Goal: Task Accomplishment & Management: Manage account settings

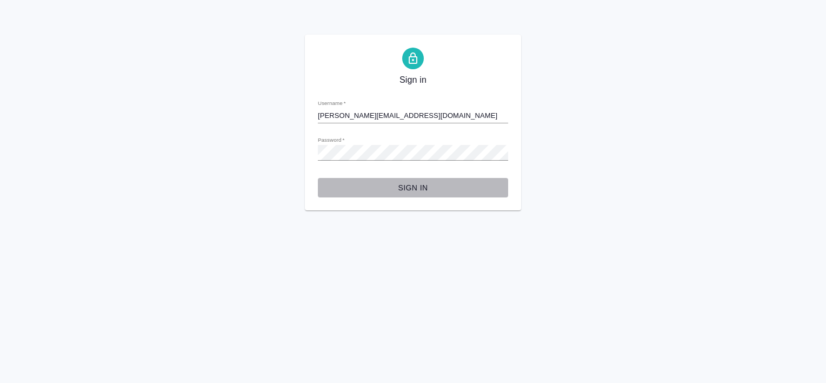
click at [421, 188] on span "Sign in" at bounding box center [412, 188] width 173 height 14
click at [415, 195] on button "Sign in" at bounding box center [413, 188] width 190 height 20
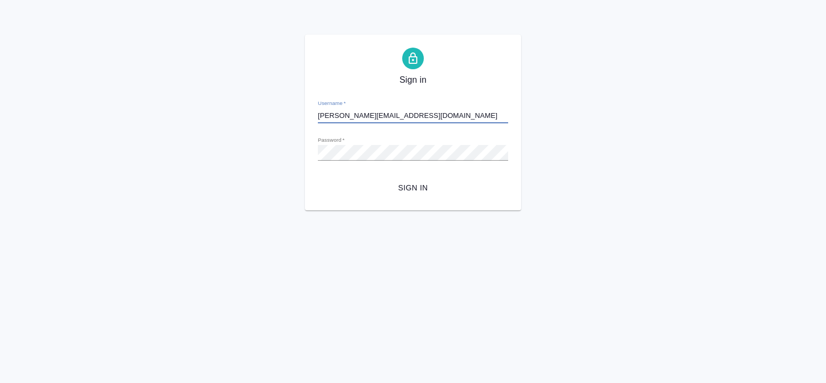
click at [322, 117] on input "n.tretyakova@awatera.com" at bounding box center [413, 115] width 190 height 15
type input "v.tretyakova@awatera.com"
click at [598, 210] on html "Sign in Username   * v.tretyakova@awatera.com Password   * urlPath   * / Sign in" at bounding box center [413, 105] width 826 height 210
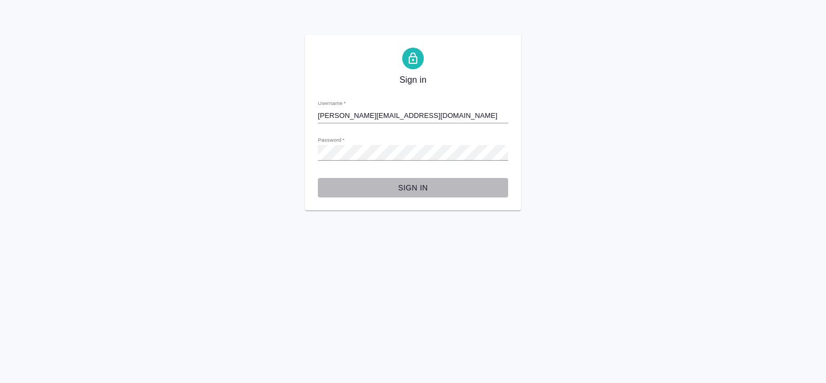
click at [402, 192] on span "Sign in" at bounding box center [412, 188] width 173 height 14
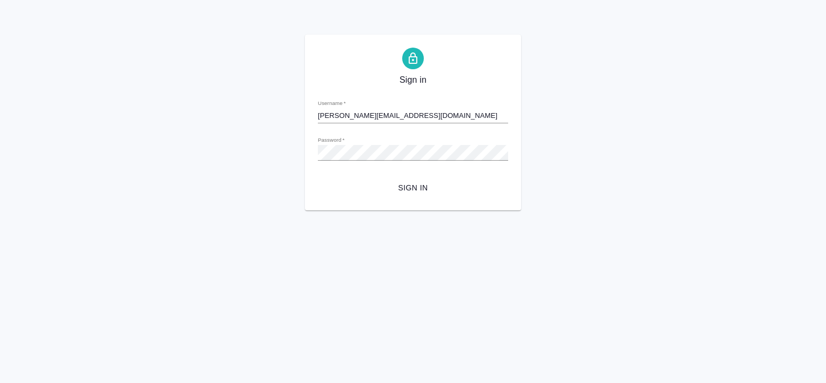
drag, startPoint x: 351, startPoint y: 265, endPoint x: 407, endPoint y: 194, distance: 90.8
click at [407, 194] on html "Sign in Username   * v.tretyakova@awatera.com Password   * urlPath   * / Sign in" at bounding box center [413, 105] width 826 height 210
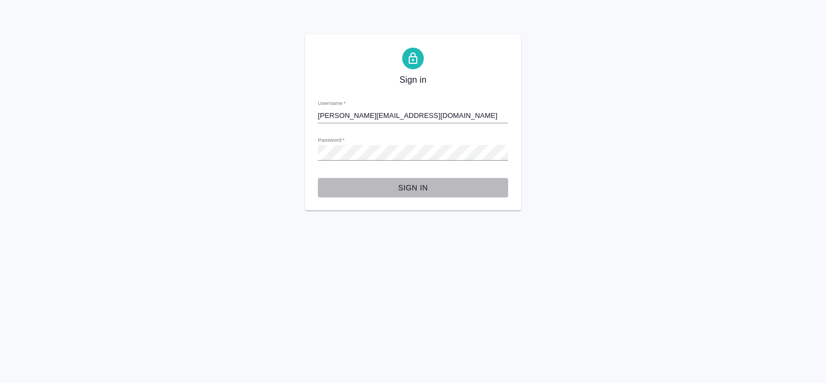
click at [407, 194] on span "Sign in" at bounding box center [412, 188] width 173 height 14
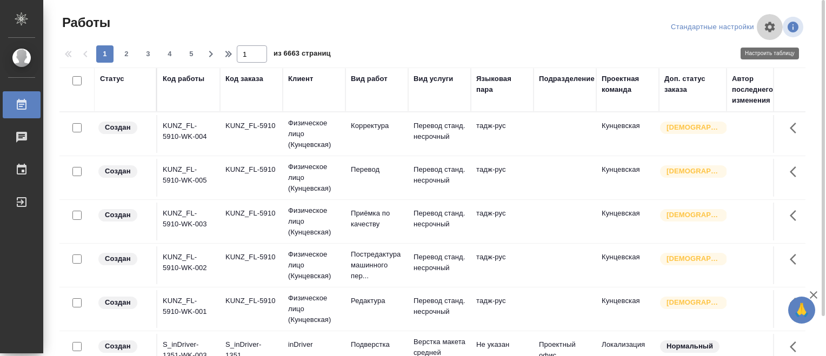
click at [772, 28] on icon "button" at bounding box center [770, 27] width 10 height 10
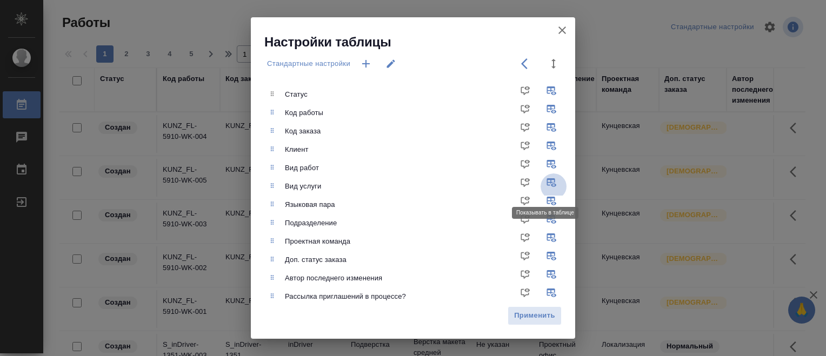
click at [543, 184] on input "checkbox" at bounding box center [554, 187] width 26 height 26
checkbox input "false"
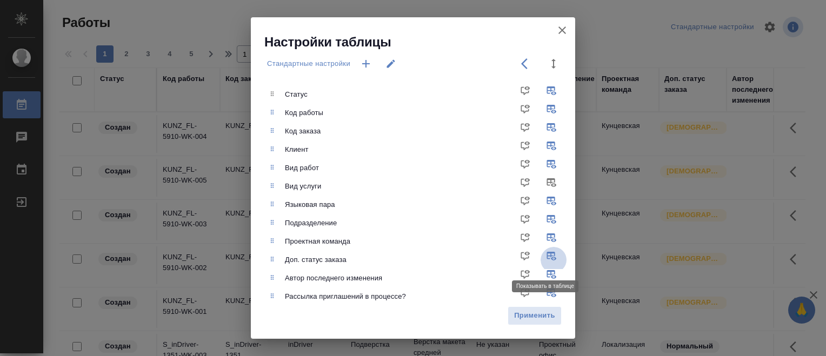
click at [542, 259] on input "checkbox" at bounding box center [554, 260] width 26 height 26
checkbox input "false"
click at [543, 240] on input "checkbox" at bounding box center [554, 242] width 26 height 26
checkbox input "false"
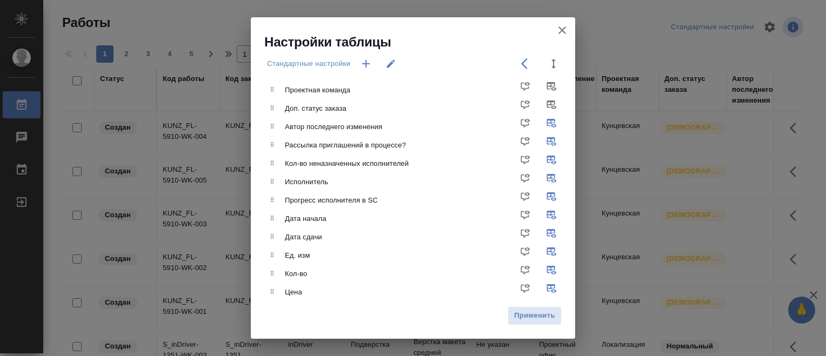
scroll to position [182, 0]
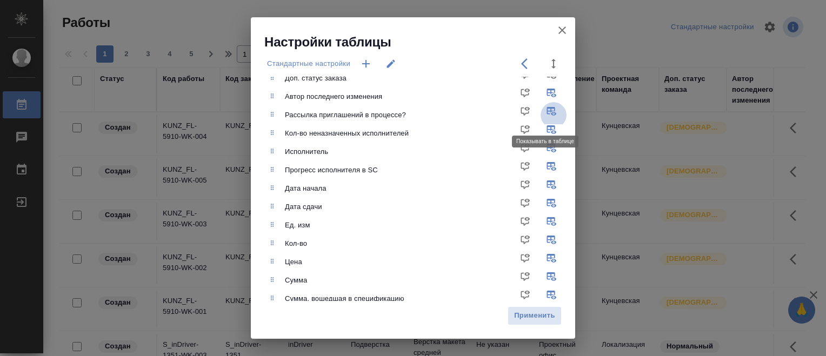
click at [544, 117] on input "checkbox" at bounding box center [554, 115] width 26 height 26
checkbox input "false"
click at [545, 132] on input "checkbox" at bounding box center [554, 134] width 26 height 26
checkbox input "false"
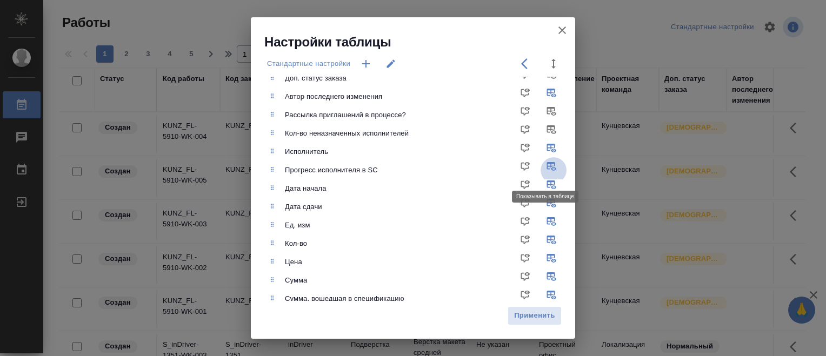
click at [543, 168] on input "checkbox" at bounding box center [554, 170] width 26 height 26
checkbox input "false"
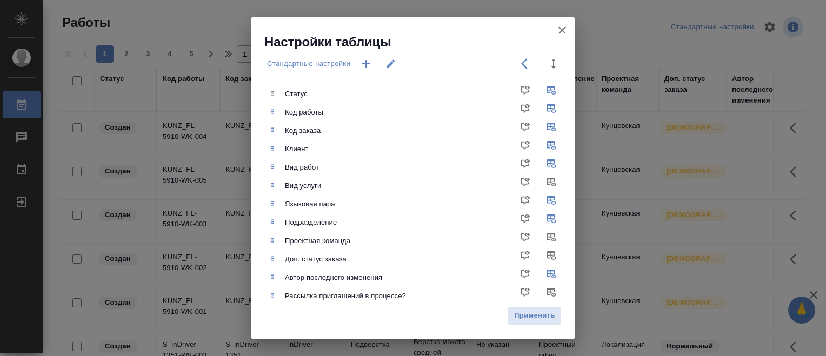
scroll to position [0, 0]
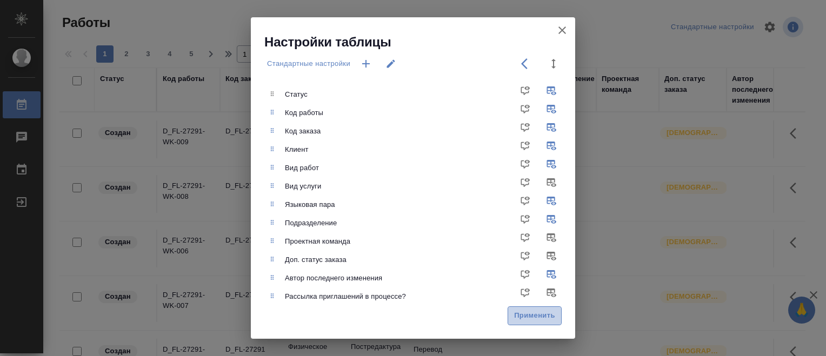
click at [532, 321] on span "Применить" at bounding box center [535, 316] width 42 height 12
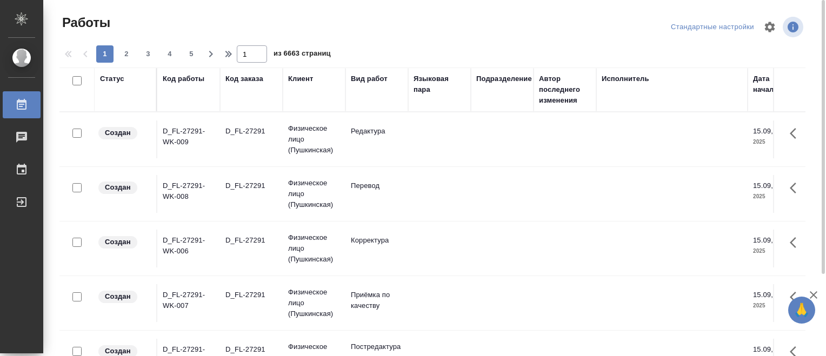
click at [698, 28] on div "Стандартные настройки" at bounding box center [712, 27] width 89 height 17
click at [770, 29] on icon "button" at bounding box center [770, 27] width 10 height 10
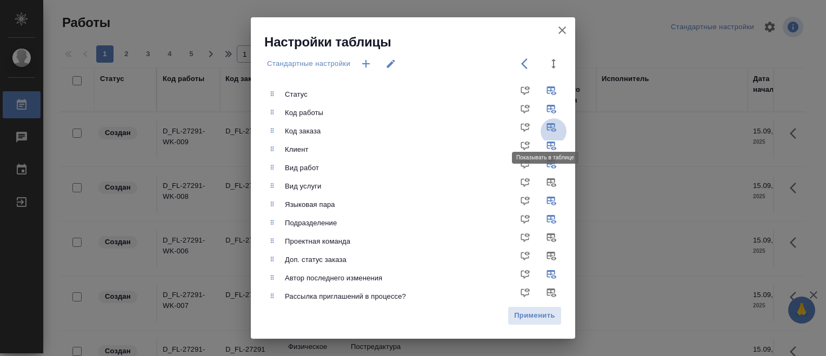
click at [542, 125] on input "checkbox" at bounding box center [554, 131] width 26 height 26
checkbox input "false"
click at [524, 312] on span "Применить" at bounding box center [535, 316] width 42 height 12
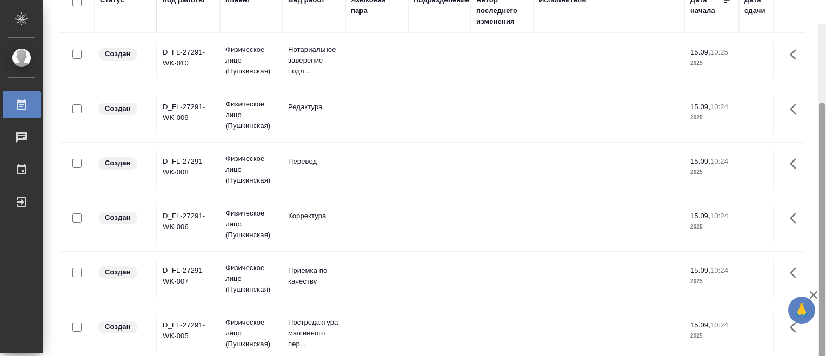
scroll to position [106, 0]
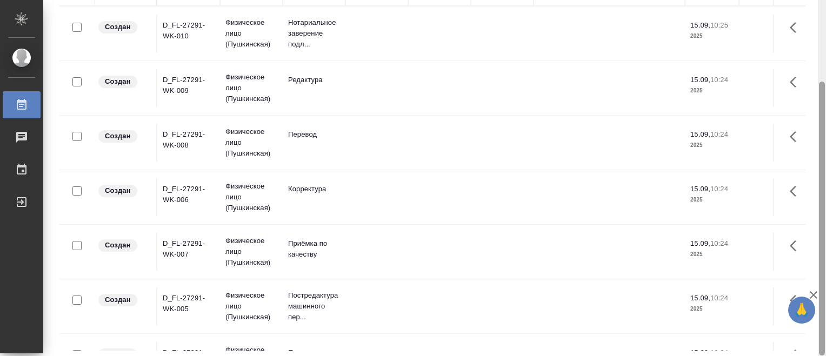
drag, startPoint x: 822, startPoint y: 106, endPoint x: 827, endPoint y: 226, distance: 120.1
click at [825, 226] on html "🙏 .cls-1 fill:#fff; AWATERA Tretyakova Valeriya Работы 0 Чаты График Выйти Рабо…" at bounding box center [413, 178] width 826 height 356
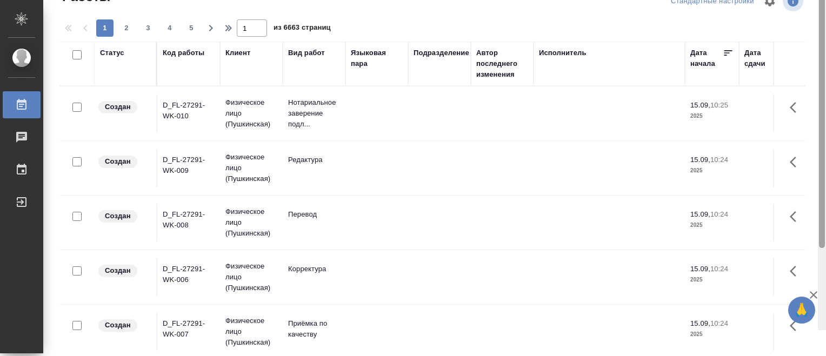
scroll to position [0, 0]
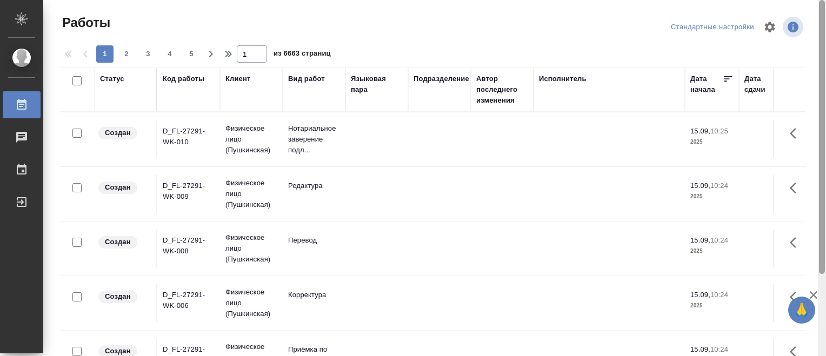
drag, startPoint x: 823, startPoint y: 159, endPoint x: 810, endPoint y: 68, distance: 92.3
click at [810, 68] on div "Работы Стандартные настройки 1 2 3 4 5 1 из 6663 страниц Статус Код работы Клие…" at bounding box center [434, 178] width 783 height 356
click at [116, 79] on div "Статус" at bounding box center [112, 79] width 24 height 11
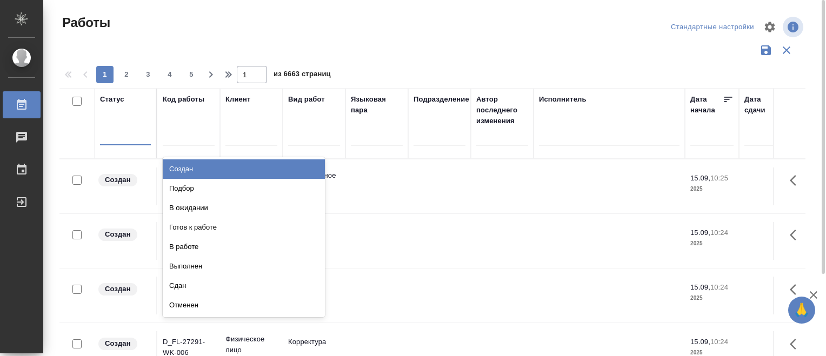
click at [123, 139] on div at bounding box center [125, 135] width 51 height 16
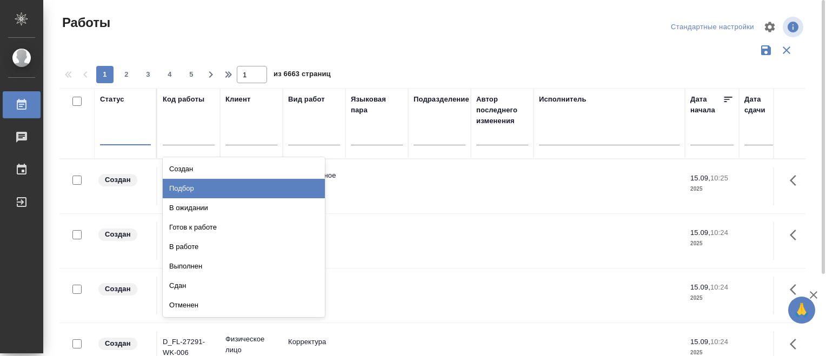
click at [214, 190] on div "Подбор" at bounding box center [244, 188] width 162 height 19
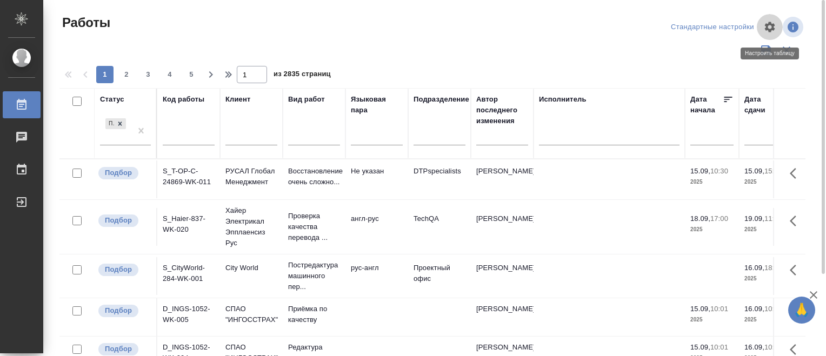
click at [773, 29] on icon "button" at bounding box center [770, 27] width 10 height 10
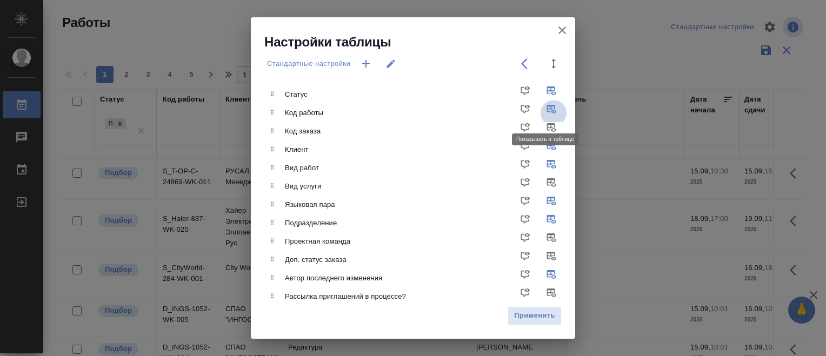
click at [548, 110] on input "checkbox" at bounding box center [554, 113] width 26 height 26
checkbox input "false"
click at [543, 127] on input "checkbox" at bounding box center [554, 131] width 26 height 26
checkbox input "true"
click at [528, 313] on span "Применить" at bounding box center [535, 316] width 42 height 12
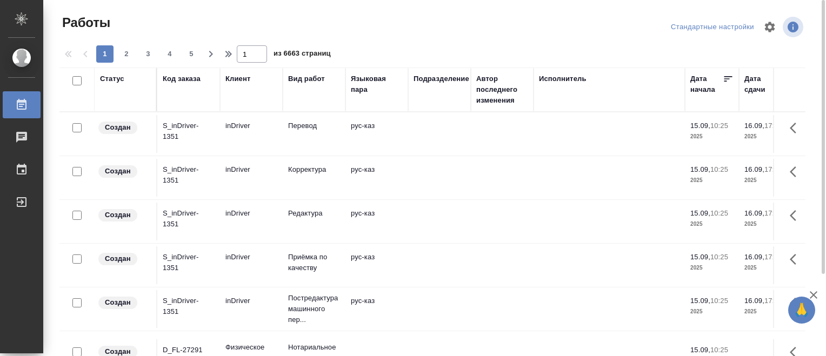
click at [117, 80] on div "Статус" at bounding box center [112, 79] width 24 height 11
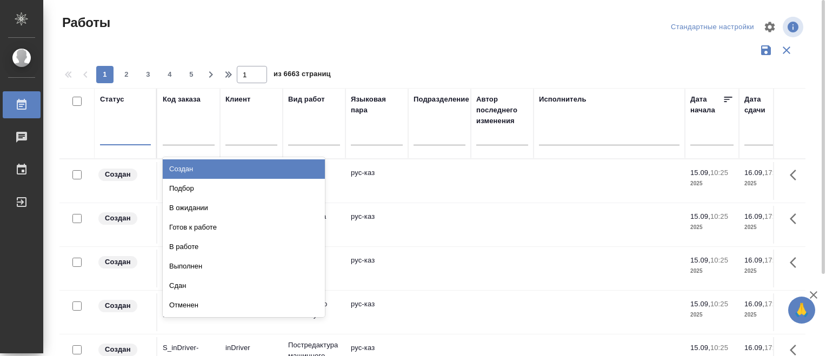
click at [123, 137] on div at bounding box center [125, 135] width 51 height 16
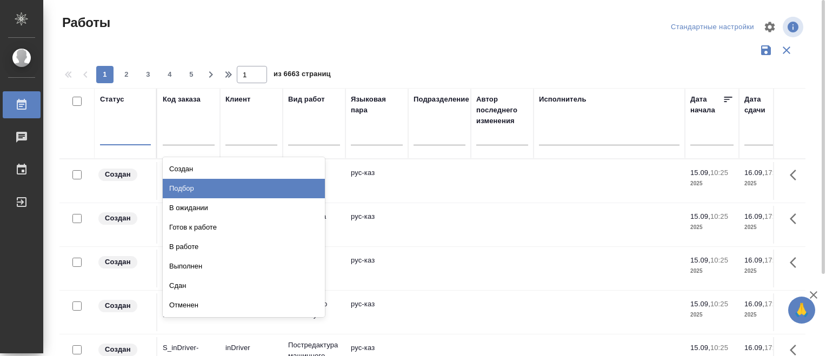
click at [179, 181] on div "Подбор" at bounding box center [244, 188] width 162 height 19
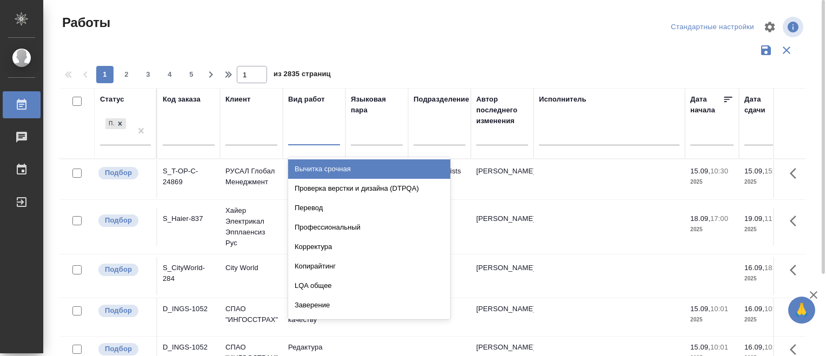
click at [309, 138] on div at bounding box center [314, 135] width 52 height 16
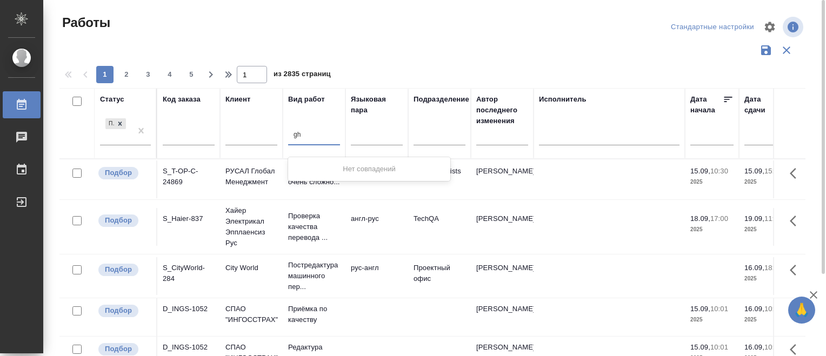
type input "g"
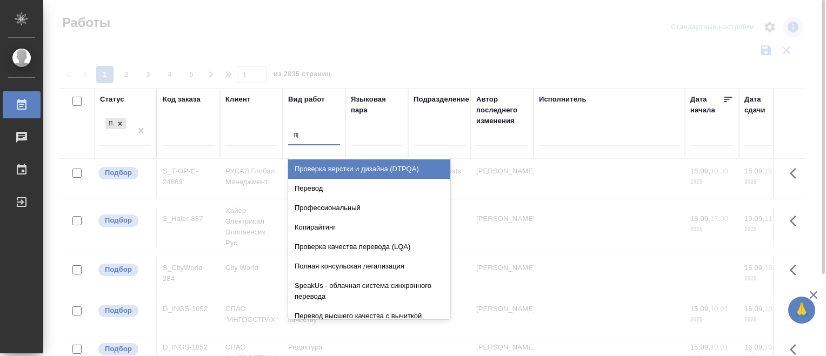
type input "при"
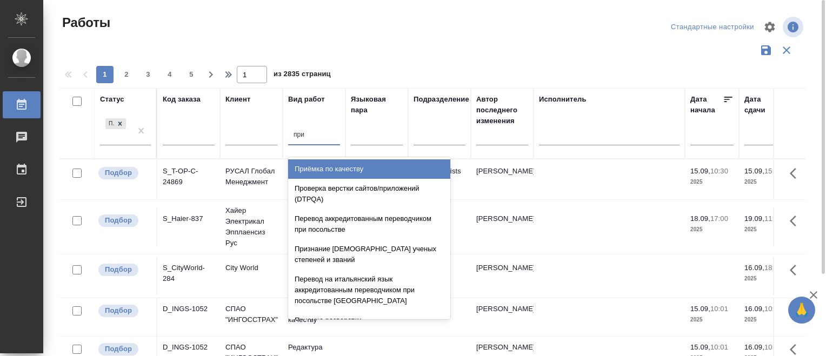
click at [392, 170] on div "Приёмка по качеству" at bounding box center [369, 168] width 162 height 19
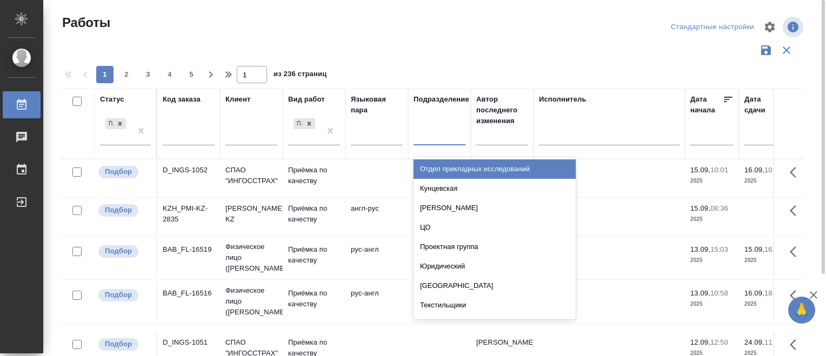
click at [439, 134] on div at bounding box center [440, 135] width 52 height 16
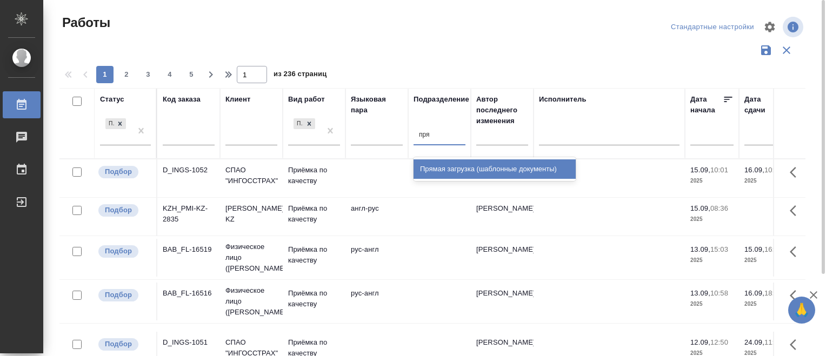
type input "прям"
click at [466, 168] on div "Прямая загрузка (шаблонные документы)" at bounding box center [495, 168] width 162 height 19
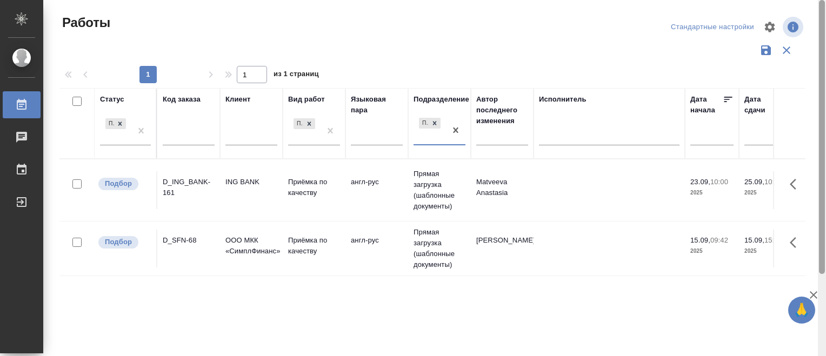
click at [821, 108] on div at bounding box center [822, 137] width 6 height 274
click at [762, 50] on icon "button" at bounding box center [766, 50] width 10 height 10
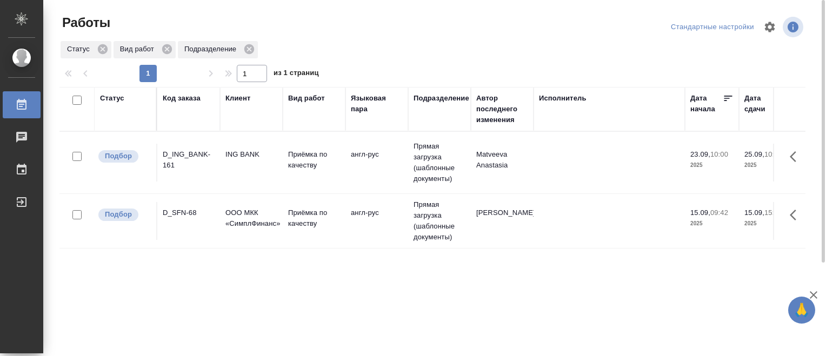
drag, startPoint x: 685, startPoint y: 103, endPoint x: 669, endPoint y: 108, distance: 16.3
drag, startPoint x: 669, startPoint y: 108, endPoint x: 683, endPoint y: 99, distance: 16.2
click at [683, 99] on th "Исполнитель" at bounding box center [609, 109] width 151 height 44
drag, startPoint x: 684, startPoint y: 107, endPoint x: 662, endPoint y: 108, distance: 22.7
drag, startPoint x: 662, startPoint y: 108, endPoint x: 568, endPoint y: 110, distance: 93.5
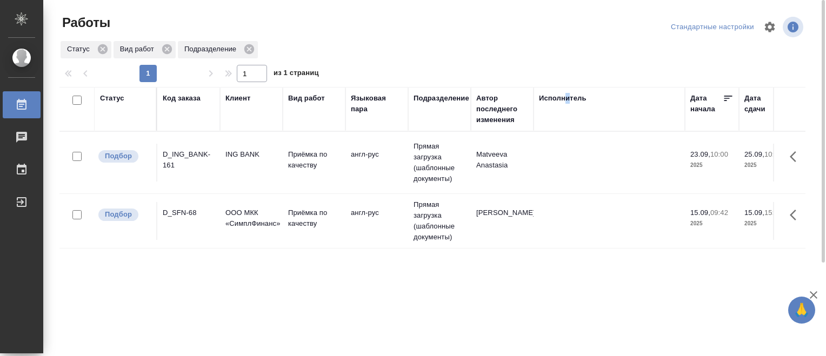
click at [568, 110] on div "Исполнитель" at bounding box center [609, 109] width 141 height 32
click at [600, 202] on td at bounding box center [609, 221] width 151 height 38
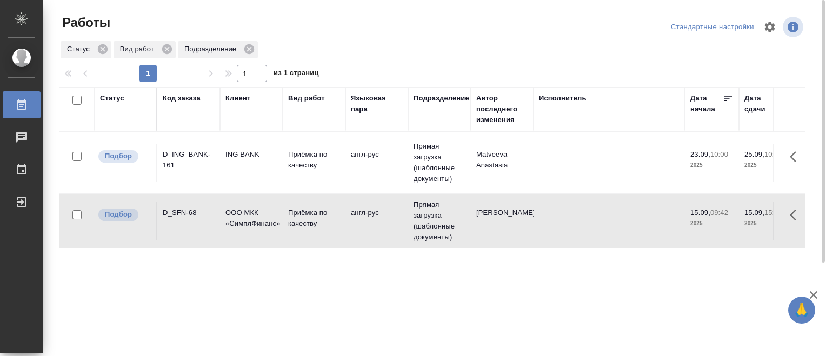
click at [639, 286] on div "Статус Код заказа Клиент Вид работ Языковая пара Подразделение Автор последнего…" at bounding box center [432, 281] width 746 height 389
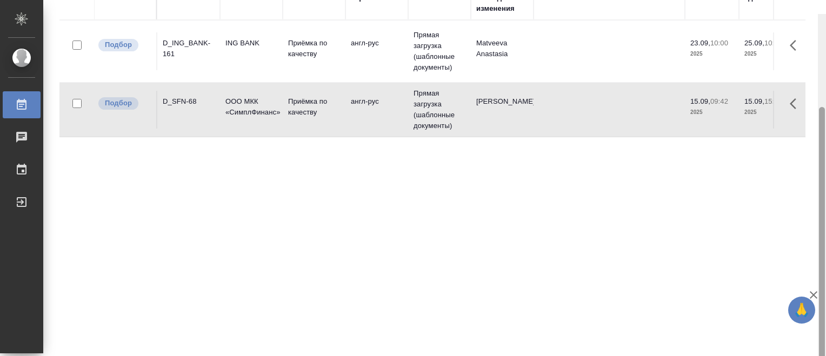
scroll to position [125, 0]
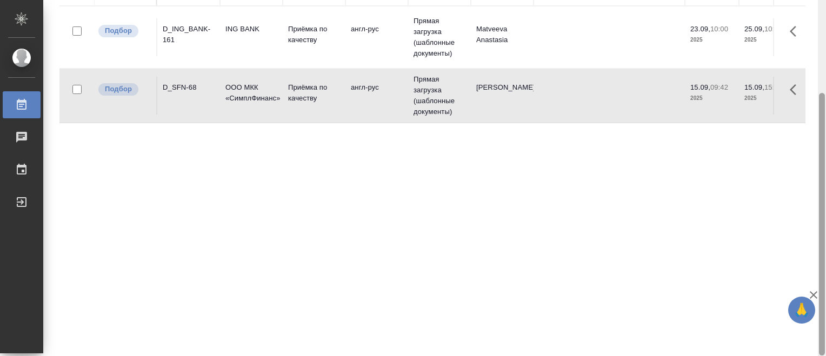
drag, startPoint x: 822, startPoint y: 224, endPoint x: 825, endPoint y: 335, distance: 110.3
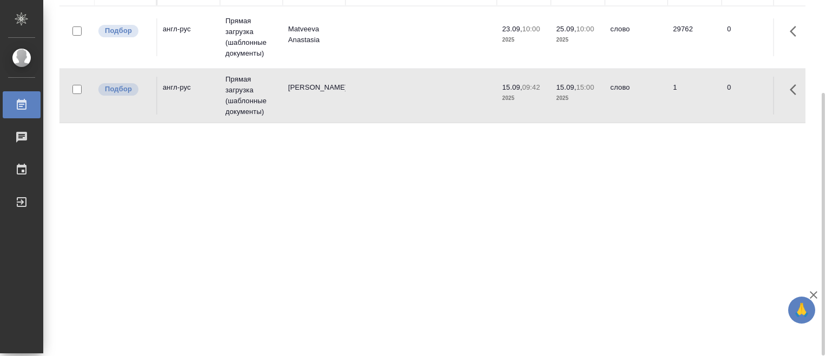
scroll to position [0, 198]
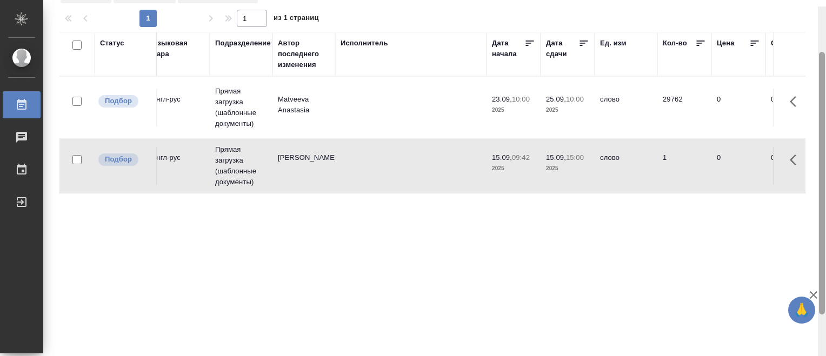
drag, startPoint x: 820, startPoint y: 244, endPoint x: 817, endPoint y: 191, distance: 53.1
click at [817, 191] on div "Работы Стандартные настройки Статус Вид работ Подразделение 1 1 из 1 страниц Ст…" at bounding box center [434, 178] width 783 height 356
click at [581, 42] on icon at bounding box center [583, 44] width 11 height 11
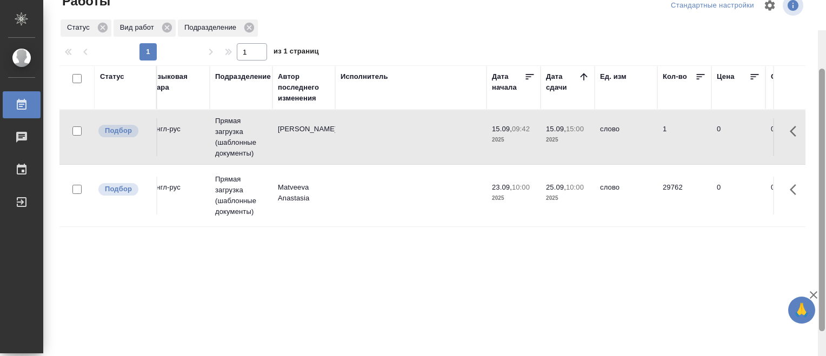
scroll to position [0, 0]
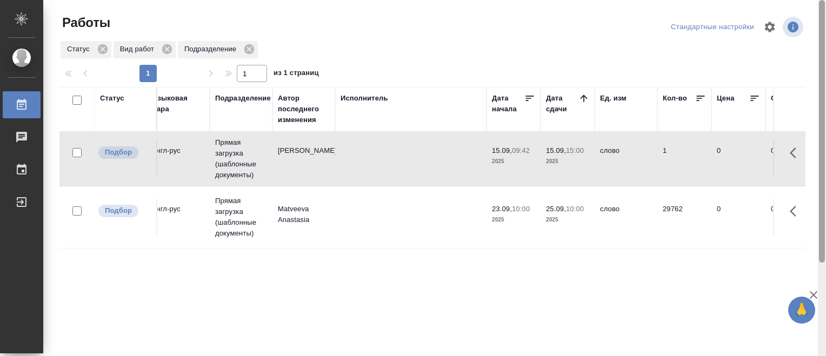
drag, startPoint x: 823, startPoint y: 119, endPoint x: 822, endPoint y: 70, distance: 49.8
click at [822, 70] on div at bounding box center [822, 131] width 6 height 263
click at [141, 110] on div "Статус" at bounding box center [125, 109] width 51 height 32
drag, startPoint x: 104, startPoint y: 105, endPoint x: 110, endPoint y: 98, distance: 8.9
click at [110, 98] on div "Статус" at bounding box center [125, 109] width 51 height 32
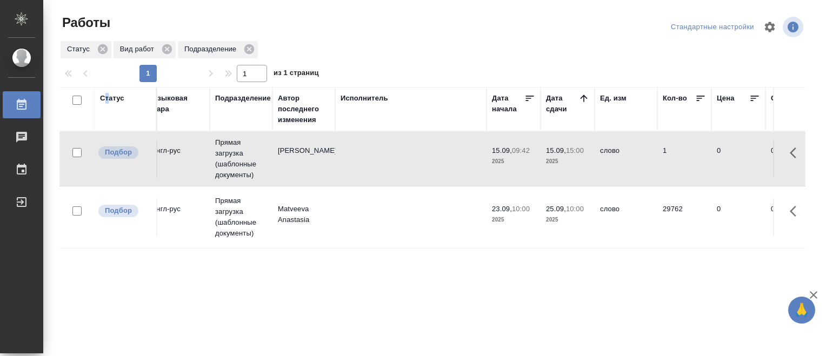
click at [110, 98] on div "Статус" at bounding box center [112, 98] width 24 height 11
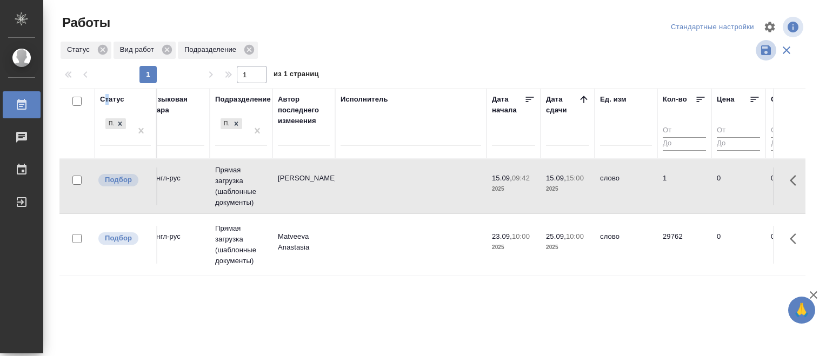
click at [761, 51] on icon "button" at bounding box center [766, 50] width 10 height 10
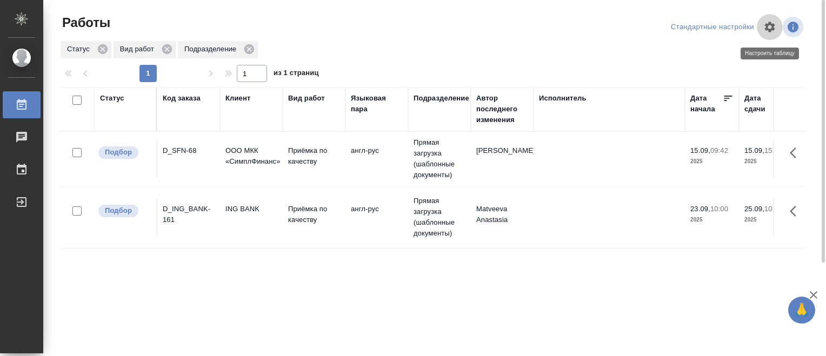
click at [768, 25] on icon "button" at bounding box center [769, 27] width 13 height 13
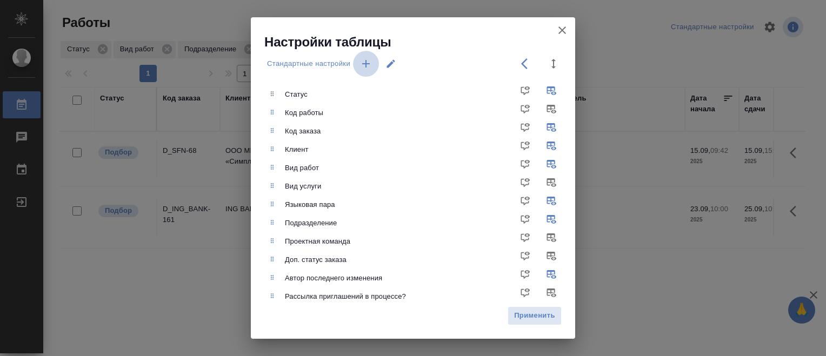
click at [361, 65] on icon "button" at bounding box center [365, 63] width 13 height 13
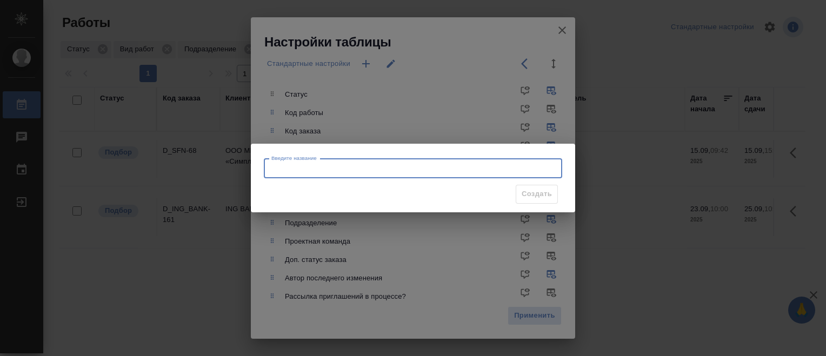
click at [316, 173] on input "Введите название" at bounding box center [413, 168] width 298 height 19
type input "В работе"
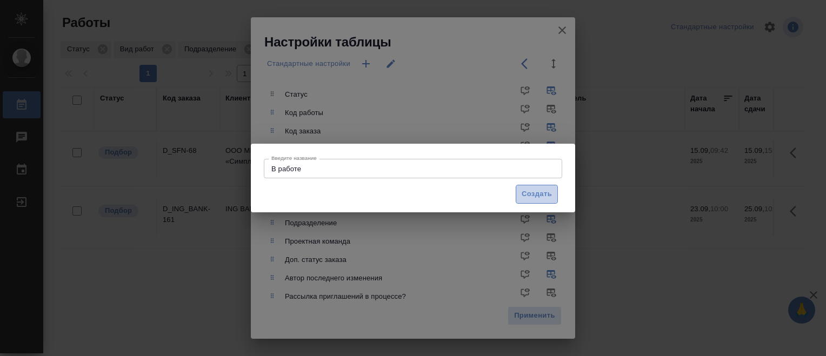
click at [540, 197] on span "Создать" at bounding box center [537, 194] width 30 height 12
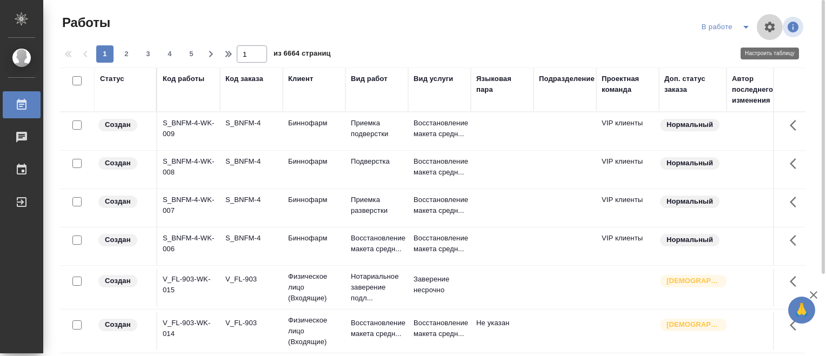
click at [769, 28] on icon "button" at bounding box center [769, 27] width 13 height 13
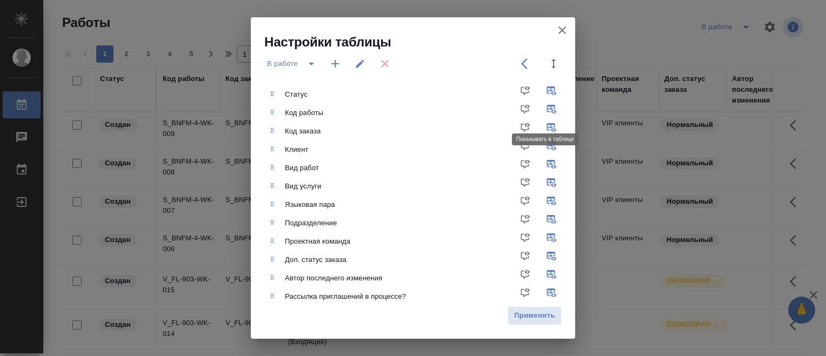
click at [541, 106] on input "checkbox" at bounding box center [554, 113] width 26 height 26
checkbox input "false"
click at [543, 179] on input "checkbox" at bounding box center [554, 187] width 26 height 26
checkbox input "false"
click at [541, 238] on input "checkbox" at bounding box center [554, 242] width 26 height 26
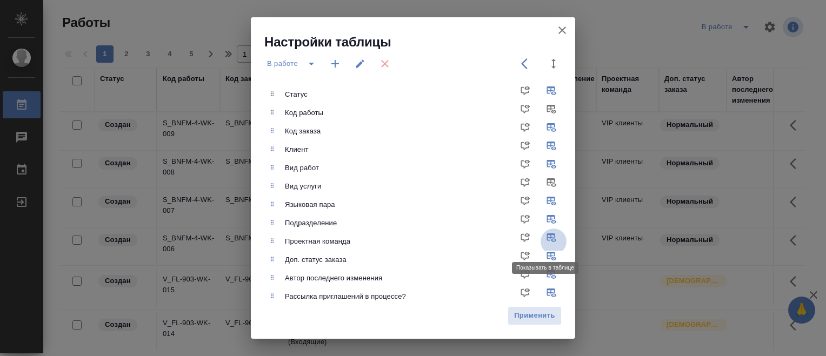
checkbox input "false"
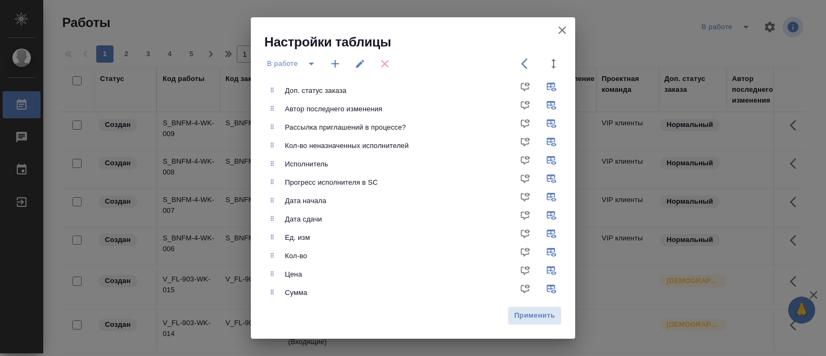
scroll to position [171, 0]
click at [544, 85] on input "checkbox" at bounding box center [554, 89] width 26 height 26
checkbox input "false"
click at [544, 120] on input "checkbox" at bounding box center [554, 126] width 26 height 26
checkbox input "false"
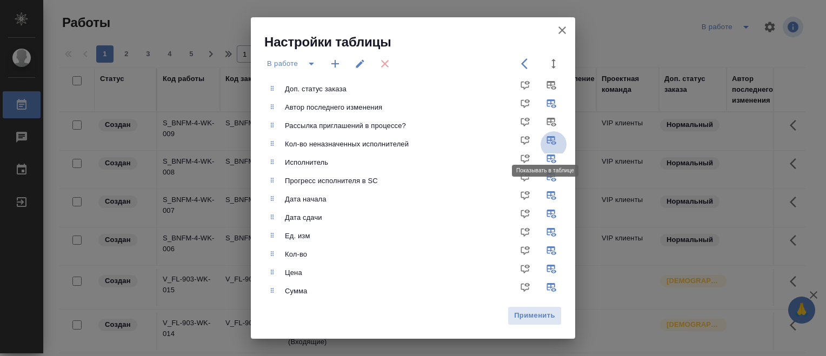
click at [545, 144] on input "checkbox" at bounding box center [554, 144] width 26 height 26
checkbox input "false"
click at [544, 177] on input "checkbox" at bounding box center [554, 181] width 26 height 26
checkbox input "false"
click at [533, 317] on span "Применить" at bounding box center [535, 316] width 42 height 12
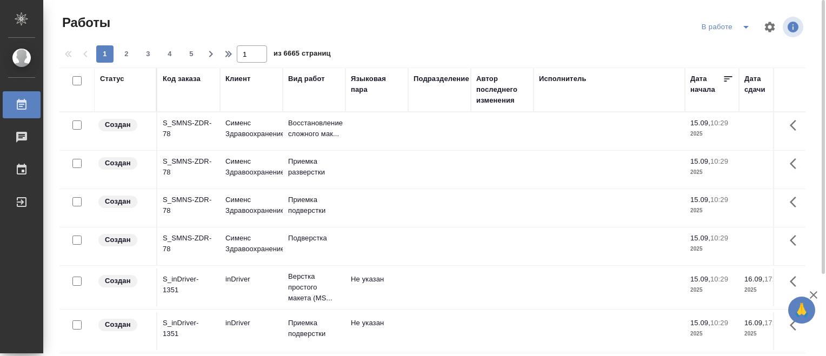
click at [112, 82] on div "Статус" at bounding box center [112, 79] width 24 height 11
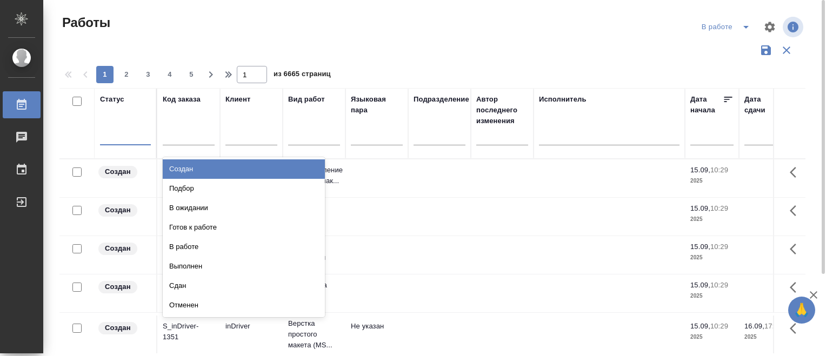
click at [124, 142] on div at bounding box center [125, 135] width 51 height 16
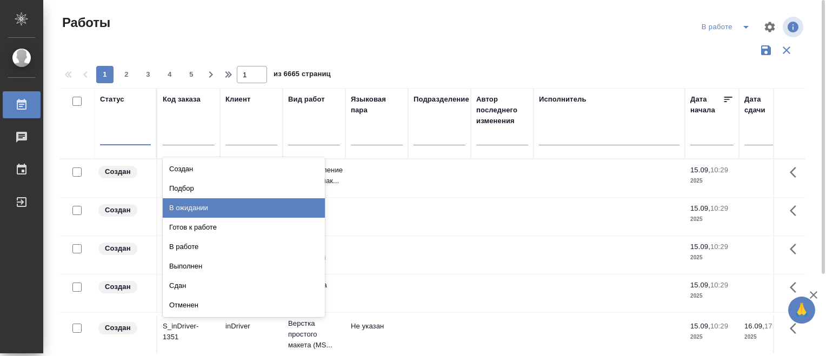
click at [185, 202] on div "В ожидании" at bounding box center [244, 207] width 162 height 19
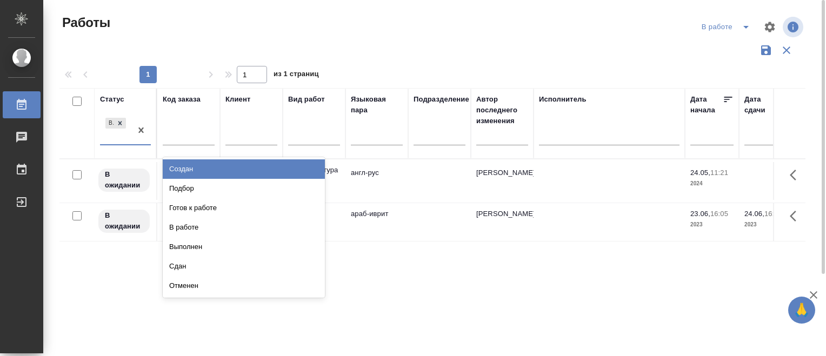
click at [125, 138] on div "В ожидании" at bounding box center [115, 130] width 31 height 29
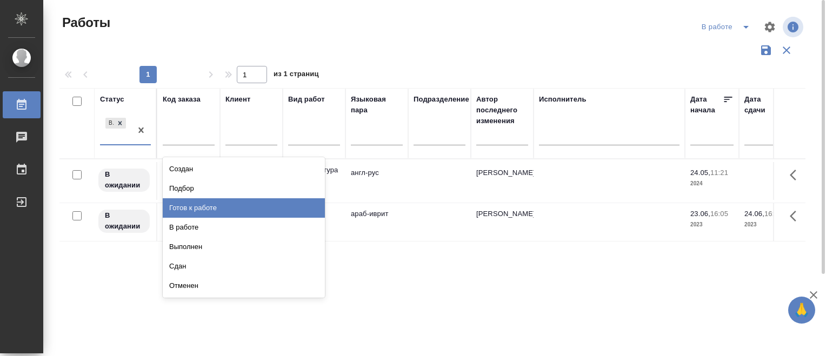
click at [221, 211] on div "Готов к работе" at bounding box center [244, 207] width 162 height 19
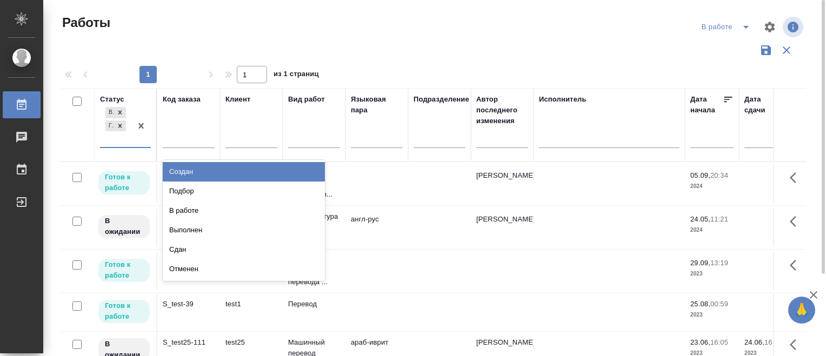
click at [117, 139] on div "В ожидании Готов к работе" at bounding box center [115, 126] width 31 height 42
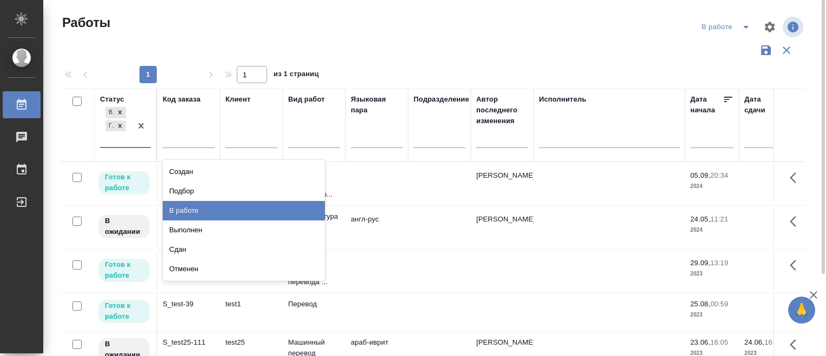
click at [193, 204] on div "В работе" at bounding box center [244, 210] width 162 height 19
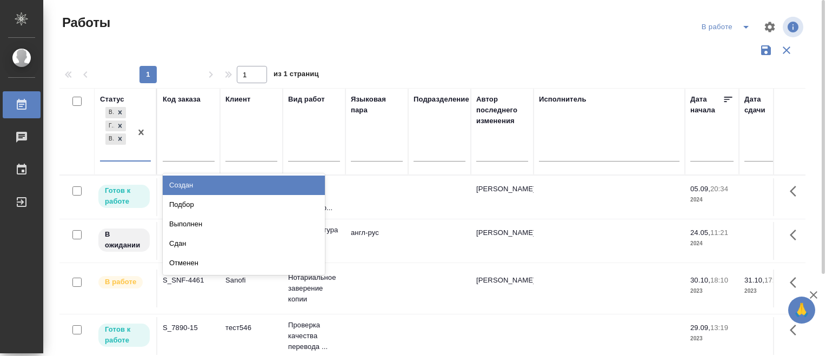
click at [115, 152] on div "В ожидании Готов к работе В работе" at bounding box center [115, 133] width 31 height 56
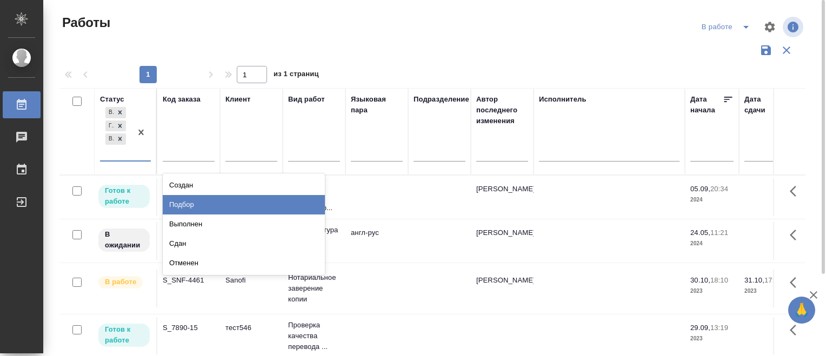
click at [200, 199] on div "Подбор" at bounding box center [244, 204] width 162 height 19
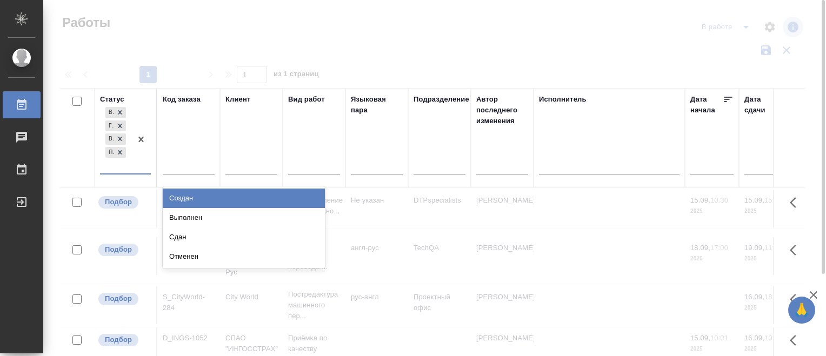
click at [119, 169] on div "В ожидании Готов к работе В работе Подбор" at bounding box center [115, 139] width 31 height 69
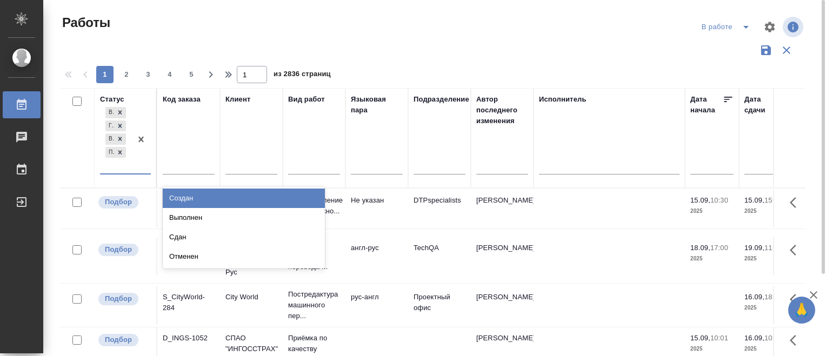
click at [191, 193] on div "Создан" at bounding box center [244, 198] width 162 height 19
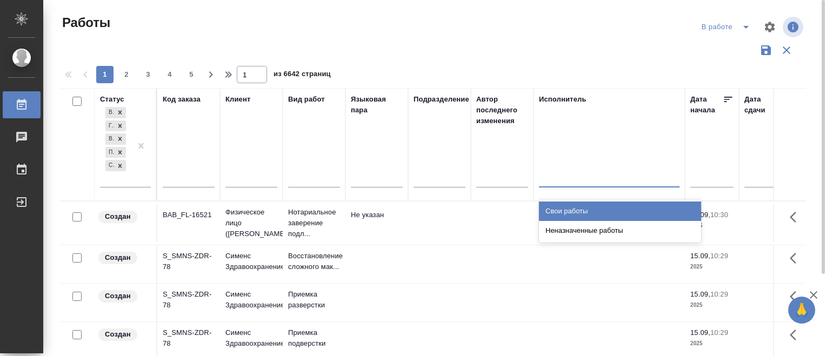
click at [589, 186] on div at bounding box center [609, 177] width 141 height 21
click at [586, 205] on div "Свои работы" at bounding box center [620, 211] width 162 height 19
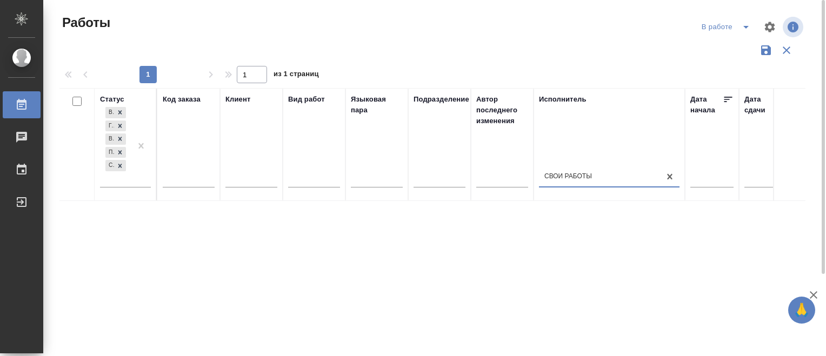
click at [761, 54] on icon "button" at bounding box center [765, 50] width 13 height 13
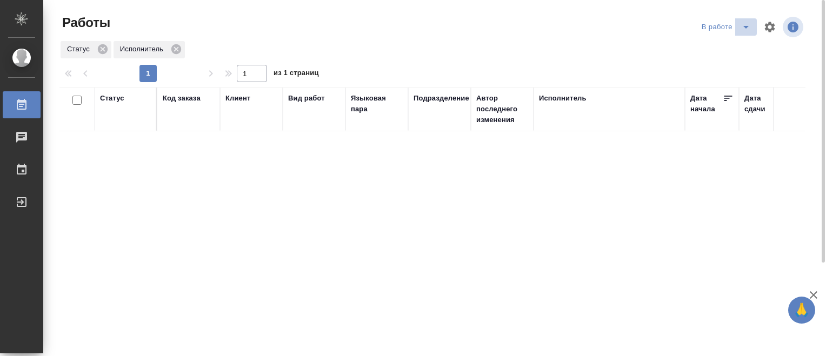
click at [742, 30] on icon "split button" at bounding box center [745, 27] width 13 height 13
click at [742, 44] on li "Стандартные настройки" at bounding box center [728, 48] width 104 height 17
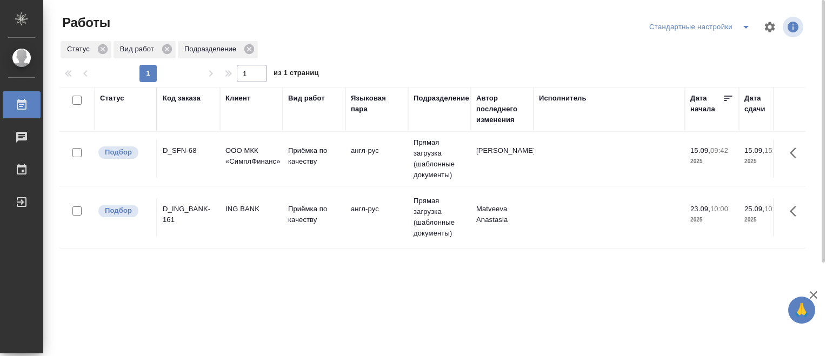
click at [744, 28] on icon "split button" at bounding box center [745, 27] width 13 height 13
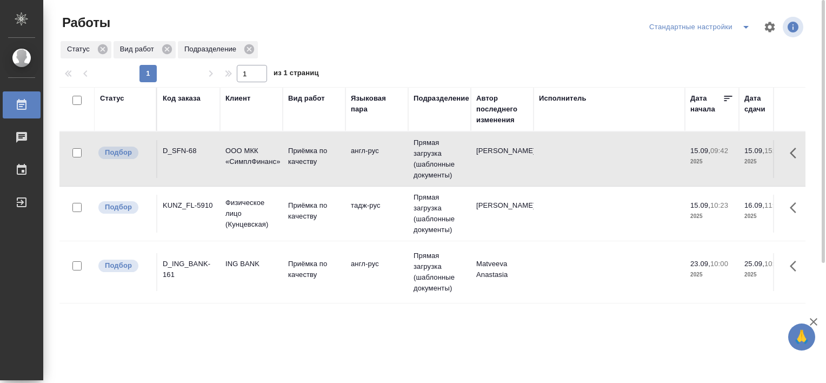
click at [216, 208] on td "KUNZ_FL-5910" at bounding box center [188, 214] width 63 height 38
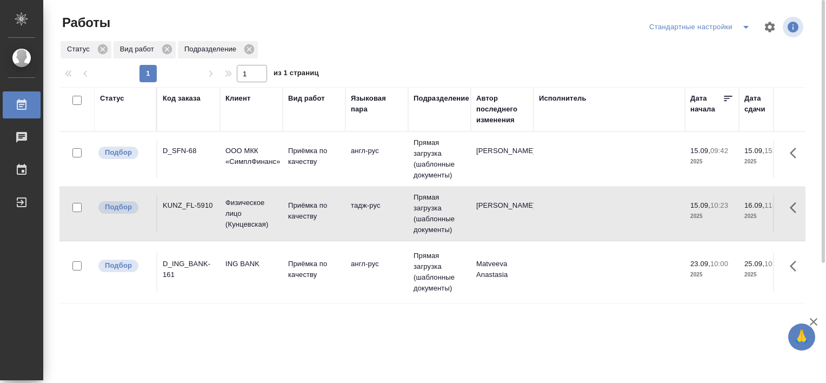
click at [216, 208] on td "KUNZ_FL-5910" at bounding box center [188, 214] width 63 height 38
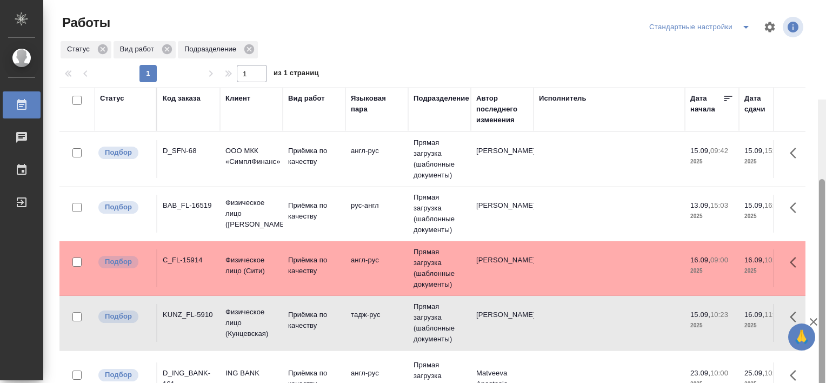
scroll to position [99, 0]
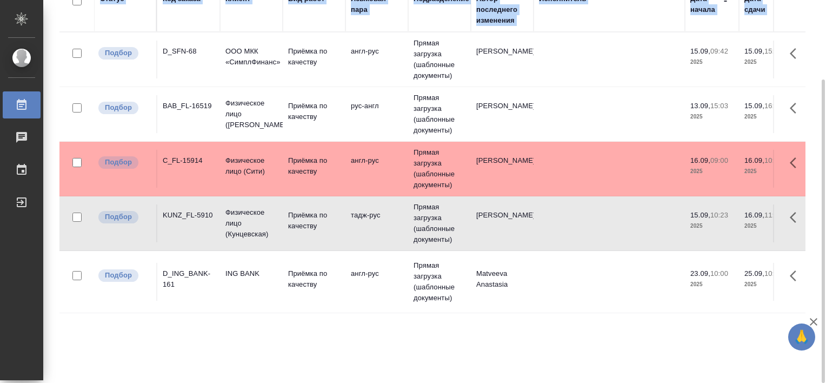
click at [825, 223] on html "🙏 .cls-1 fill:#fff; AWATERA [PERSON_NAME] Работы 0 Чаты График Выйти Работы Ста…" at bounding box center [413, 191] width 826 height 383
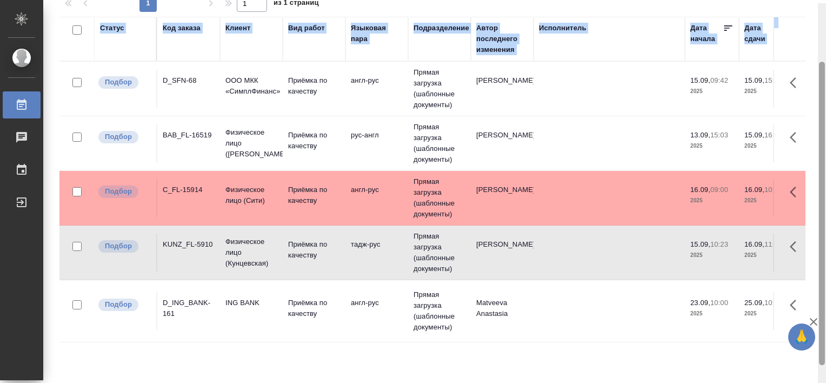
drag, startPoint x: 822, startPoint y: 158, endPoint x: 821, endPoint y: 138, distance: 20.5
click at [821, 138] on div at bounding box center [822, 213] width 6 height 303
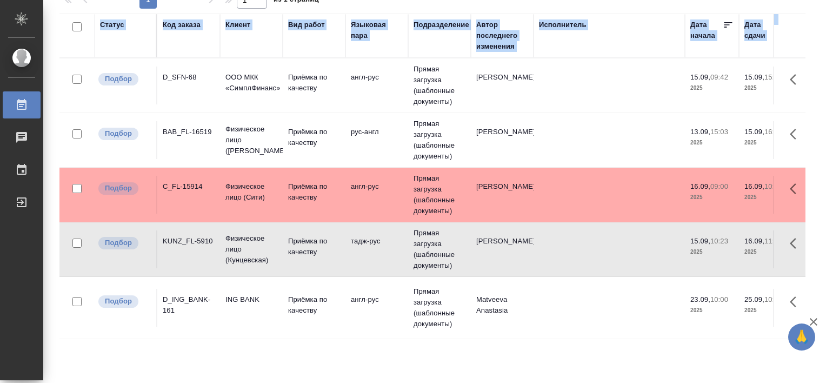
click at [210, 188] on div "C_FL-15914" at bounding box center [189, 186] width 52 height 11
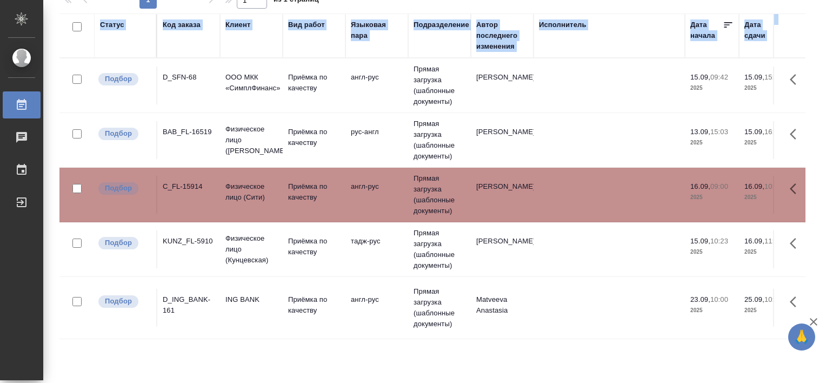
click at [210, 188] on div "C_FL-15914" at bounding box center [189, 186] width 52 height 11
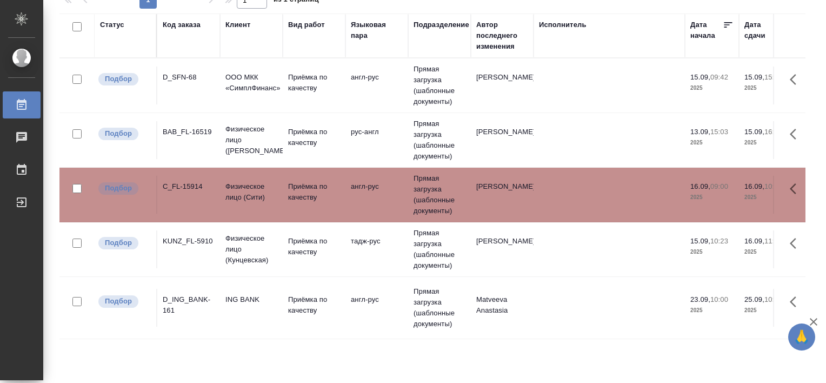
click at [459, 356] on div "Статус Код заказа Клиент Вид работ Языковая пара Подразделение Автор последнего…" at bounding box center [432, 208] width 746 height 389
click at [408, 350] on div "Статус Код заказа Клиент Вид работ Языковая пара Подразделение Автор последнего…" at bounding box center [432, 208] width 746 height 389
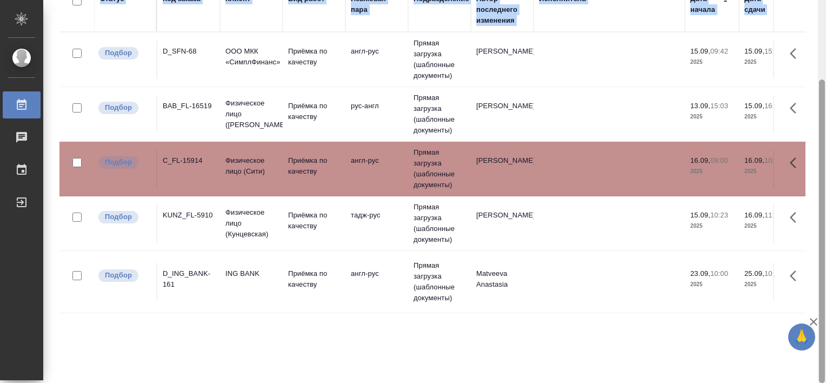
drag, startPoint x: 825, startPoint y: 192, endPoint x: 825, endPoint y: 101, distance: 90.8
click at [825, 101] on html "🙏 .cls-1 fill:#fff; AWATERA Tretyakova Valeriya Работы 0 Чаты График Выйти Рабо…" at bounding box center [413, 191] width 826 height 383
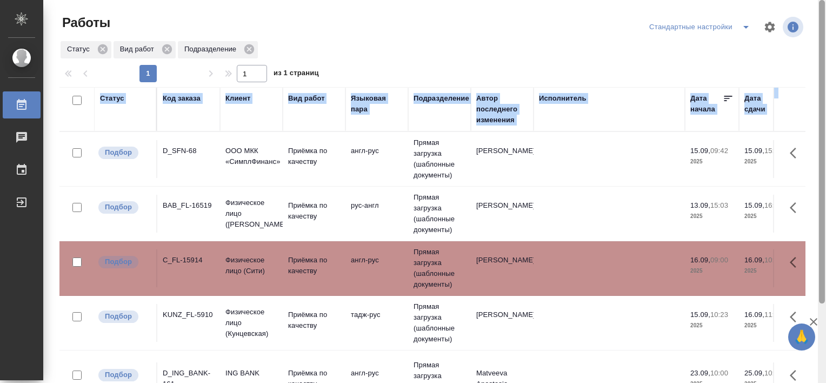
click at [825, 37] on div at bounding box center [822, 191] width 8 height 383
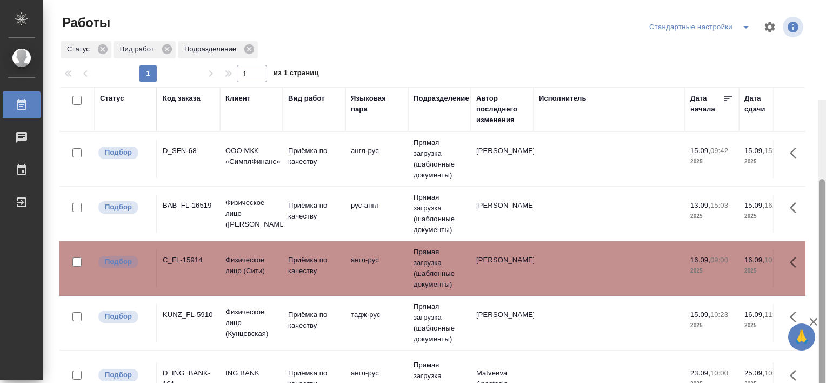
scroll to position [99, 0]
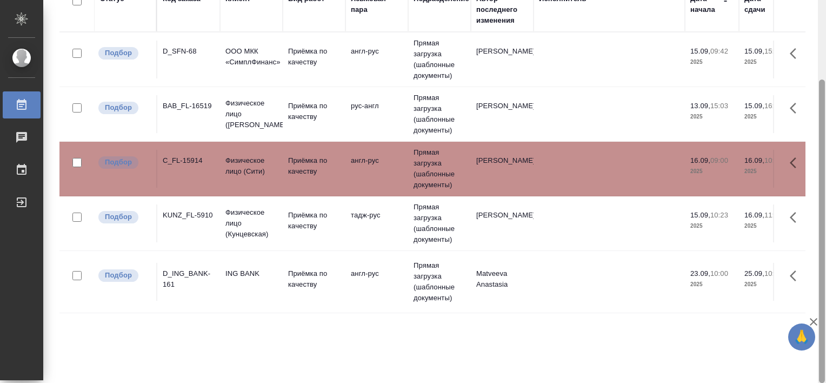
click at [825, 37] on div at bounding box center [822, 191] width 8 height 383
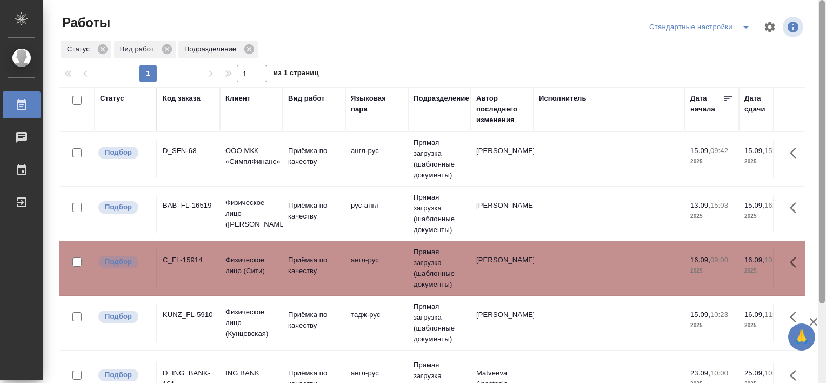
click at [825, 37] on div at bounding box center [822, 191] width 8 height 383
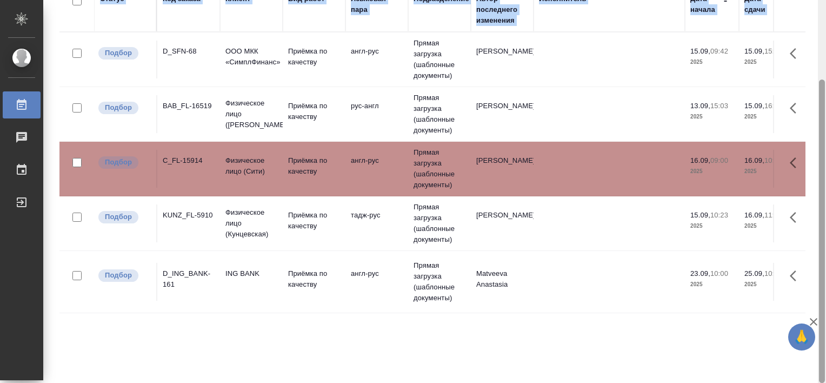
drag, startPoint x: 825, startPoint y: 65, endPoint x: 825, endPoint y: 91, distance: 25.9
click at [825, 91] on html "🙏 .cls-1 fill:#fff; AWATERA Tretyakova Valeriya Работы 0 Чаты График Выйти Рабо…" at bounding box center [413, 191] width 826 height 383
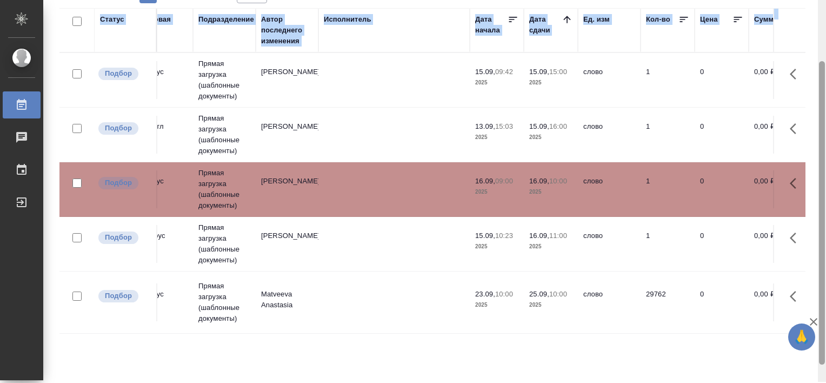
scroll to position [80, 0]
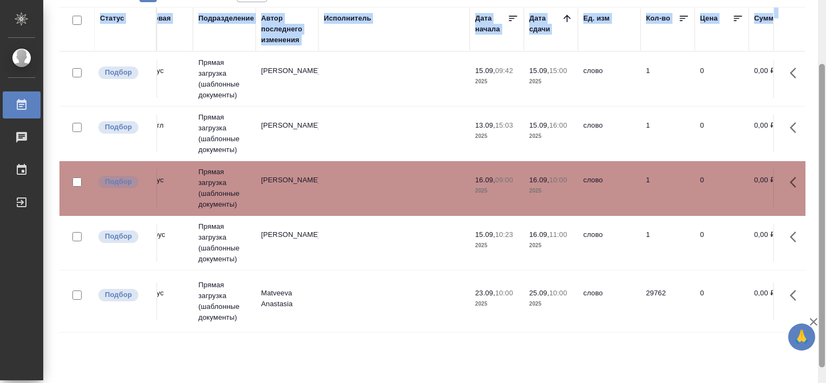
drag, startPoint x: 819, startPoint y: 242, endPoint x: 822, endPoint y: 231, distance: 11.0
click at [822, 231] on div at bounding box center [822, 215] width 6 height 303
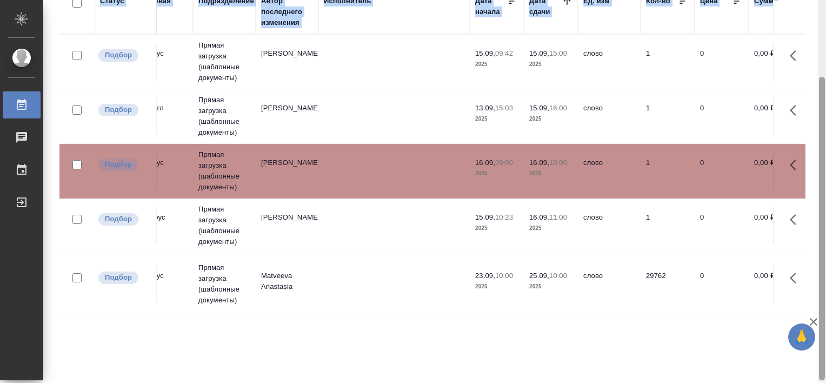
scroll to position [99, 0]
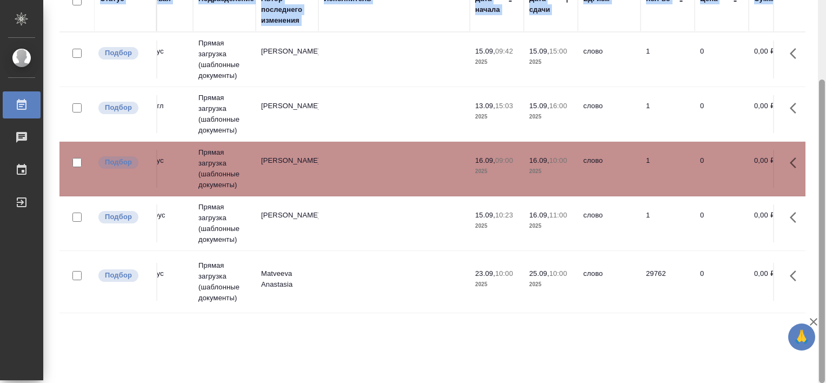
drag, startPoint x: 822, startPoint y: 231, endPoint x: 824, endPoint y: 249, distance: 17.4
click at [824, 249] on div at bounding box center [822, 230] width 6 height 303
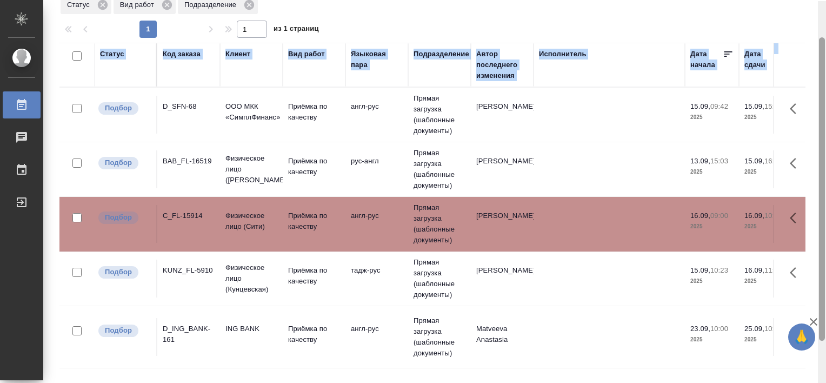
scroll to position [45, 0]
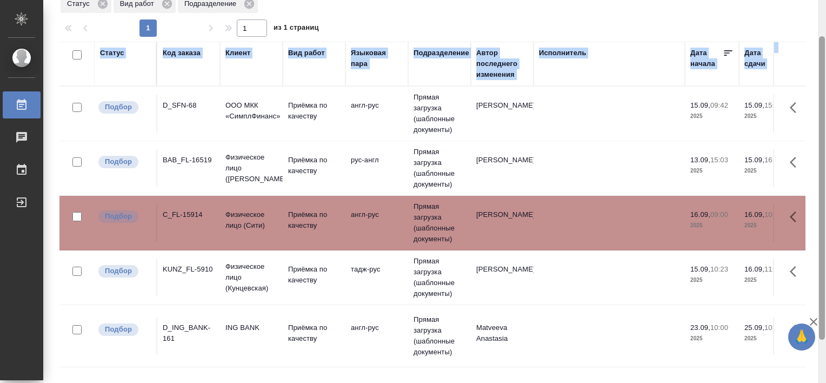
drag, startPoint x: 823, startPoint y: 153, endPoint x: 824, endPoint y: 110, distance: 43.2
click at [824, 110] on div at bounding box center [822, 187] width 6 height 303
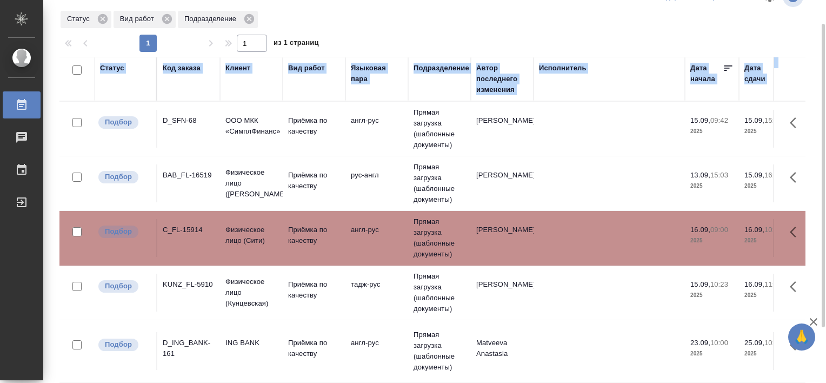
scroll to position [31, 0]
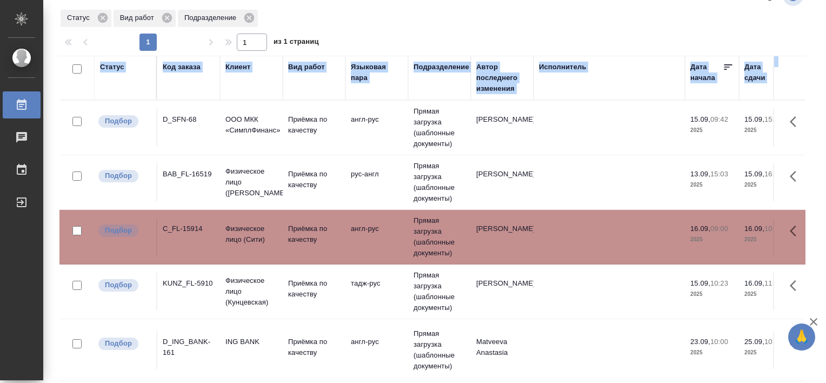
click at [184, 286] on div "KUNZ_FL-5910" at bounding box center [189, 283] width 52 height 11
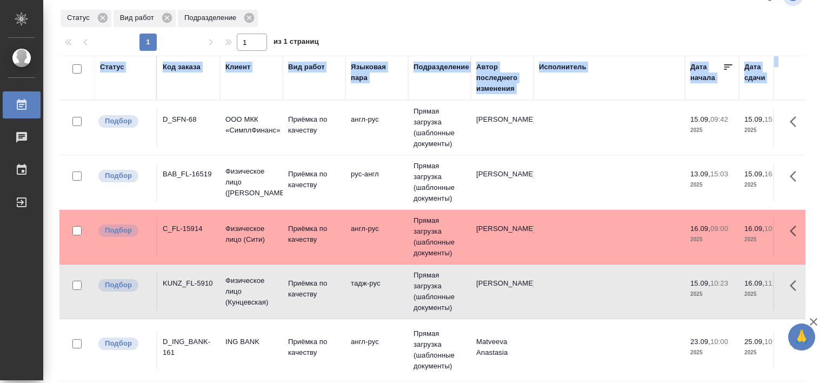
click at [184, 286] on div "KUNZ_FL-5910" at bounding box center [189, 283] width 52 height 11
click at [197, 115] on div "D_SFN-68" at bounding box center [189, 119] width 52 height 11
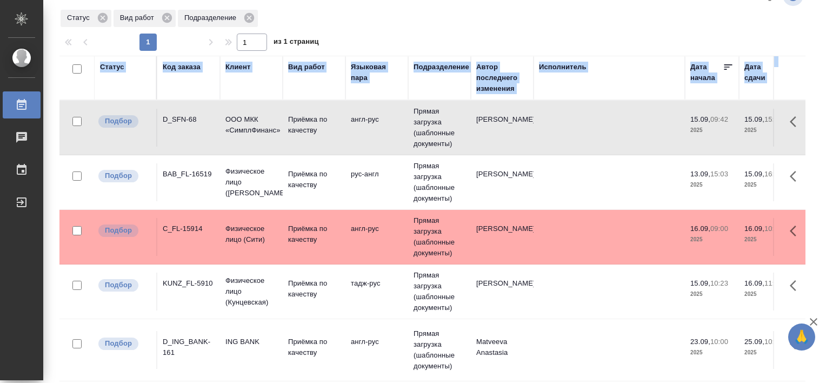
click at [197, 115] on div "D_SFN-68" at bounding box center [189, 119] width 52 height 11
click at [181, 121] on div "D_SFN-68" at bounding box center [189, 119] width 52 height 11
click at [185, 343] on div "D_ING_BANK-161" at bounding box center [189, 347] width 52 height 22
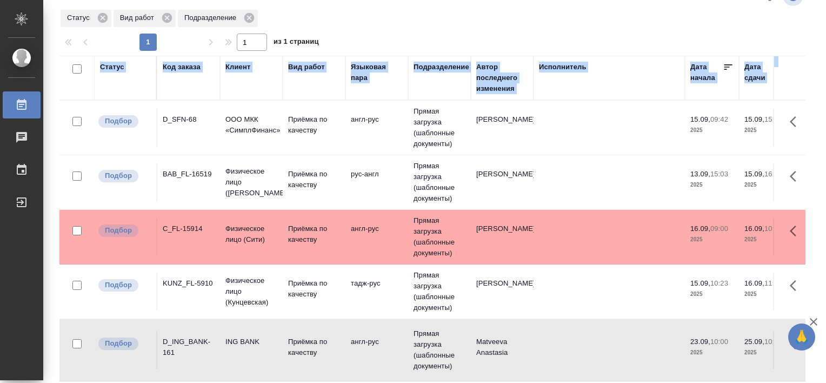
click at [185, 343] on div "D_ING_BANK-161" at bounding box center [189, 347] width 52 height 22
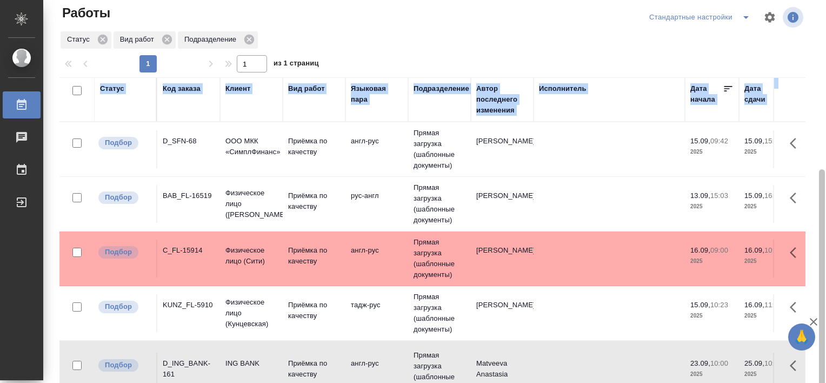
scroll to position [99, 0]
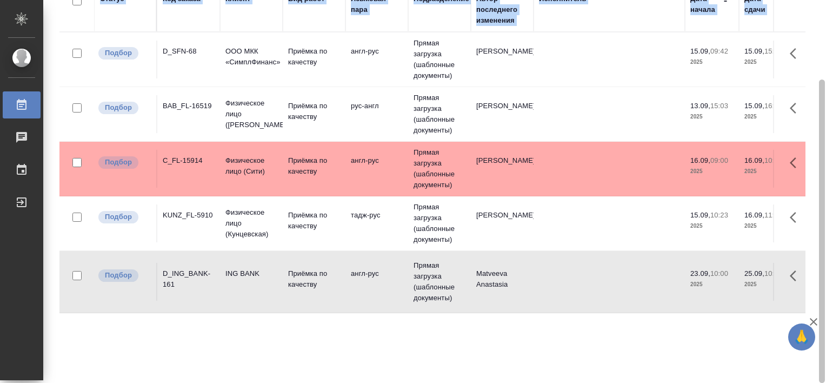
click at [818, 117] on div at bounding box center [822, 191] width 8 height 383
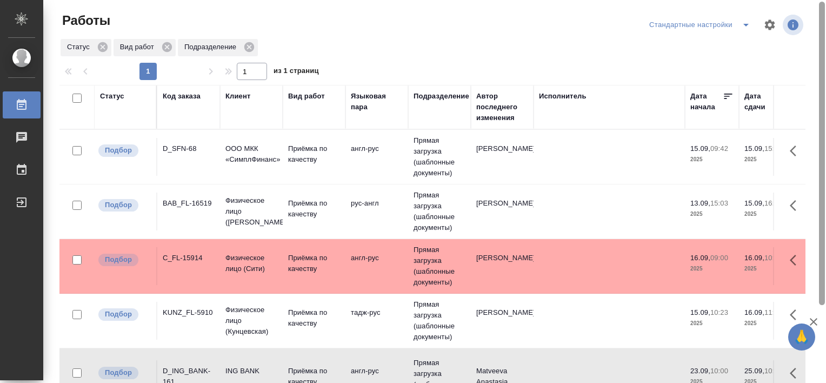
scroll to position [0, 0]
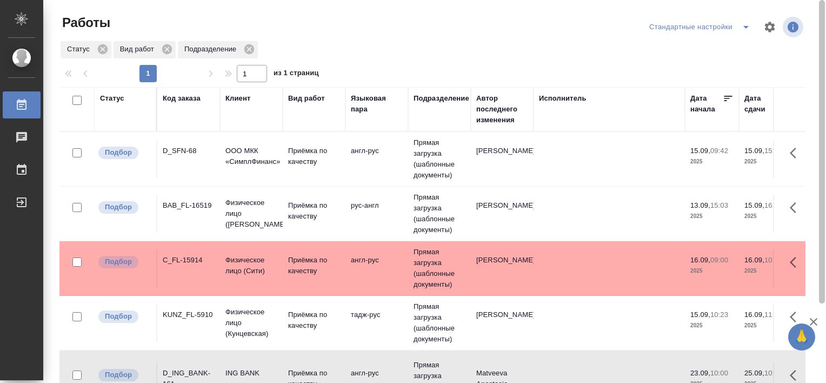
drag, startPoint x: 813, startPoint y: 82, endPoint x: 810, endPoint y: 51, distance: 31.0
click at [818, 51] on div at bounding box center [822, 191] width 8 height 383
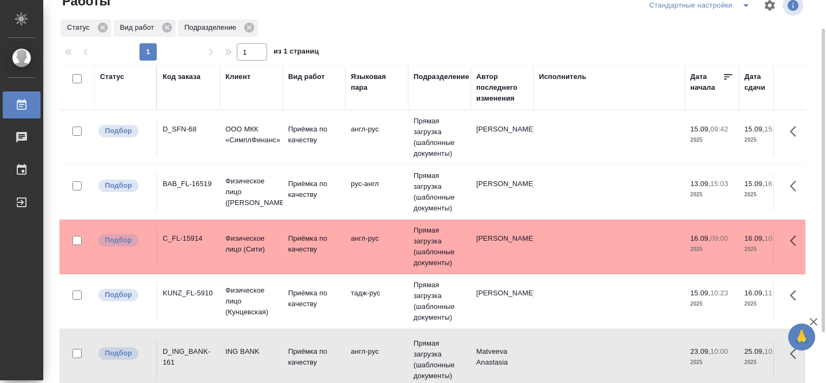
scroll to position [17, 0]
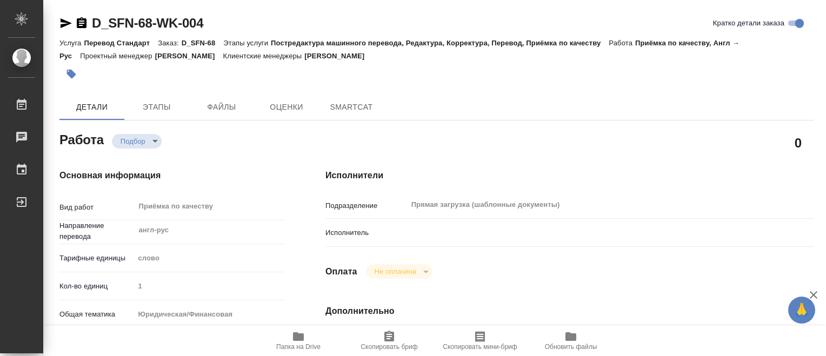
type textarea "x"
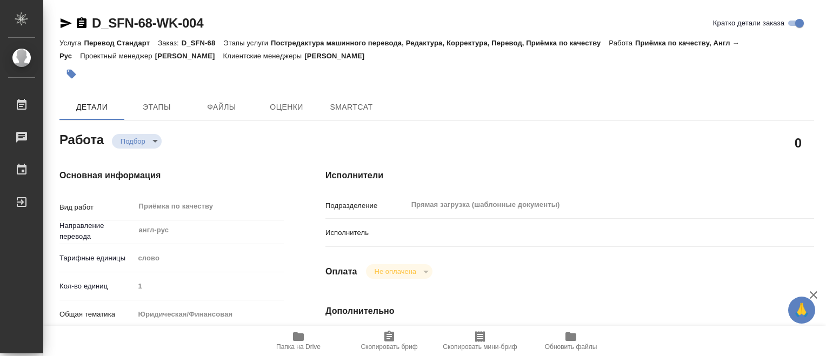
type textarea "x"
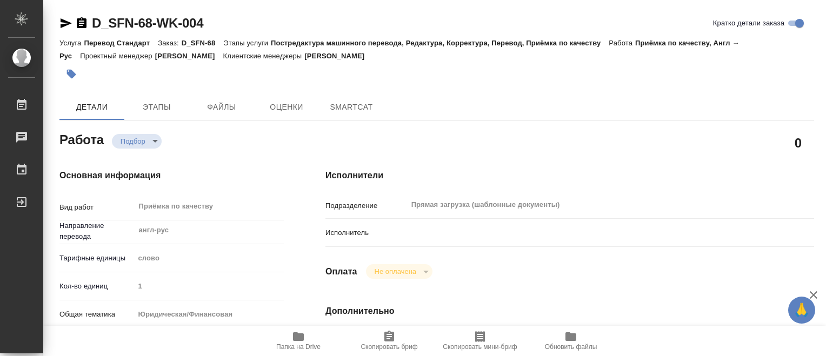
type textarea "x"
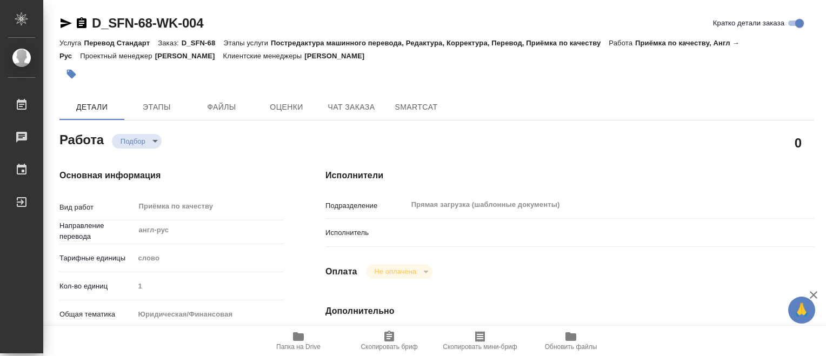
type textarea "x"
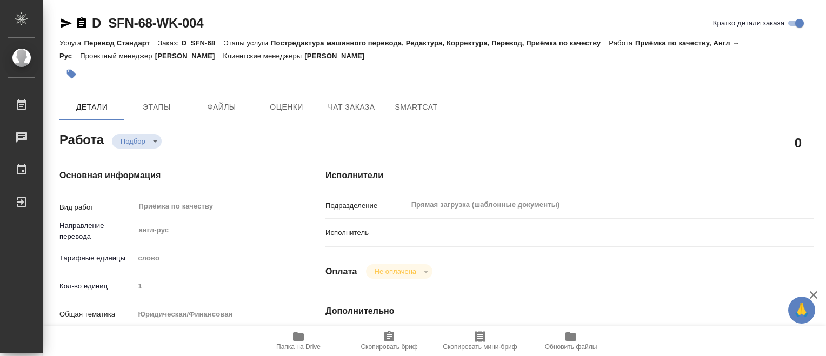
type textarea "x"
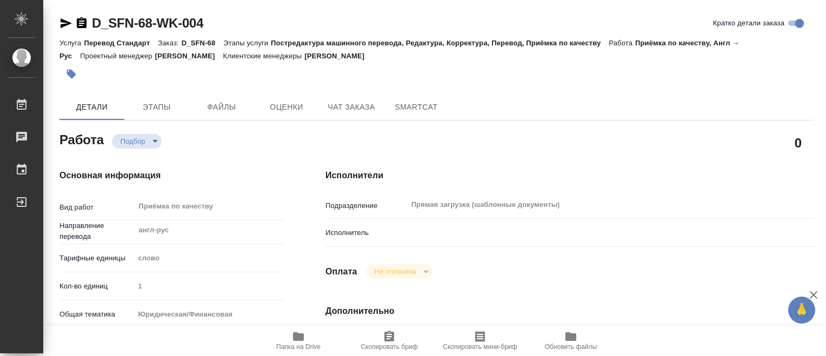
drag, startPoint x: 825, startPoint y: 59, endPoint x: 828, endPoint y: 149, distance: 89.2
click at [825, 149] on html "🙏 .cls-1 fill:#fff; AWATERA [PERSON_NAME] Работы 0 Чаты График Выйти D_SFN-68-W…" at bounding box center [413, 178] width 826 height 356
click at [825, 345] on html "🙏 .cls-1 fill:#fff; AWATERA [PERSON_NAME] Работы 0 Чаты График Выйти D_SFN-68-W…" at bounding box center [413, 178] width 826 height 356
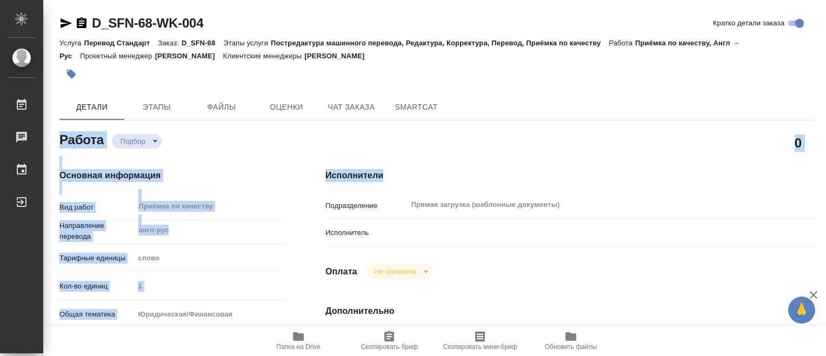
drag, startPoint x: 821, startPoint y: 98, endPoint x: 825, endPoint y: 176, distance: 78.0
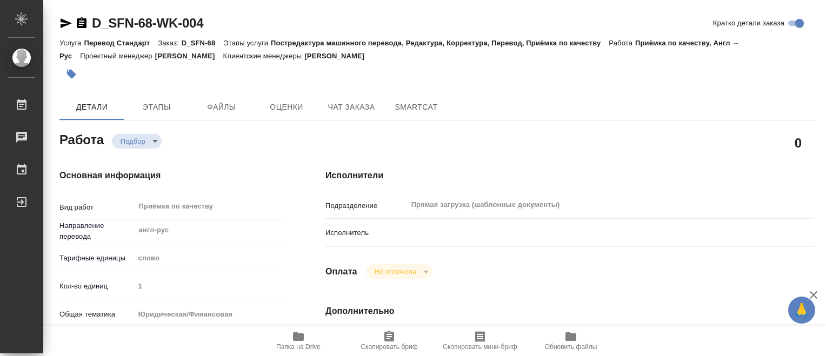
drag, startPoint x: 825, startPoint y: 176, endPoint x: 828, endPoint y: 50, distance: 126.0
click at [825, 50] on html "🙏 .cls-1 fill:#fff; AWATERA [PERSON_NAME] Работы 0 Чаты График Выйти D_SFN-68-W…" at bounding box center [413, 178] width 826 height 356
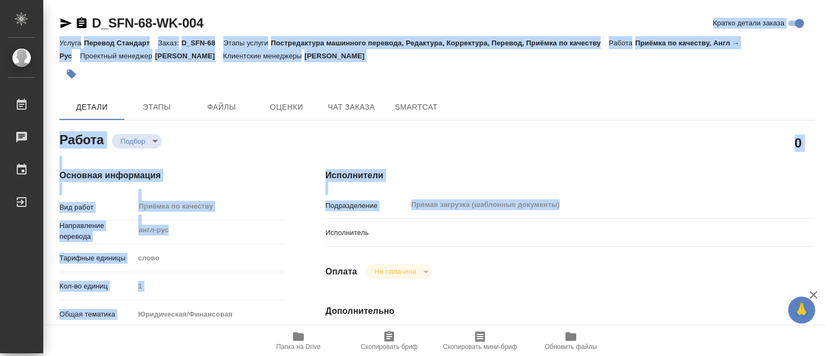
drag, startPoint x: 825, startPoint y: 21, endPoint x: 828, endPoint y: 218, distance: 197.3
click at [825, 218] on html "🙏 .cls-1 fill:#fff; AWATERA [PERSON_NAME] Работы 0 Чаты График Выйти D_SFN-68-W…" at bounding box center [413, 178] width 826 height 356
drag, startPoint x: 828, startPoint y: 218, endPoint x: 763, endPoint y: 214, distance: 65.0
click at [763, 214] on div "Прямая загрузка (шаблонные документы) ​" at bounding box center [590, 204] width 366 height 19
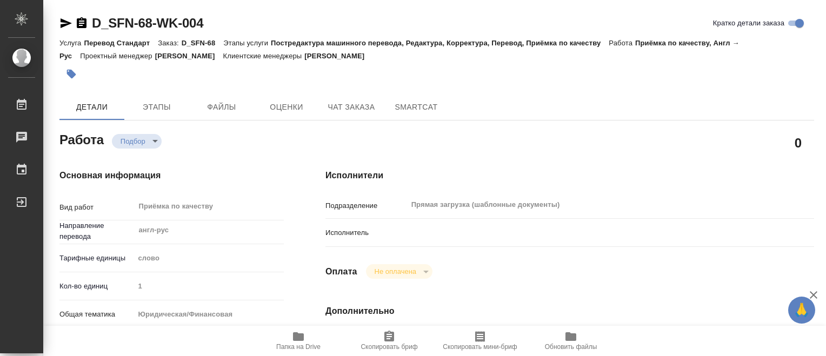
drag, startPoint x: 825, startPoint y: 162, endPoint x: 828, endPoint y: 194, distance: 31.4
click at [825, 194] on html "🙏 .cls-1 fill:#fff; AWATERA [PERSON_NAME] Работы 0 Чаты График Выйти D_SFN-68-W…" at bounding box center [413, 178] width 826 height 356
click at [756, 181] on h4 "Исполнители" at bounding box center [569, 175] width 489 height 13
click at [825, 348] on div "Папка на Drive Скопировать бриф Скопировать мини-бриф Обновить файлы" at bounding box center [434, 341] width 783 height 30
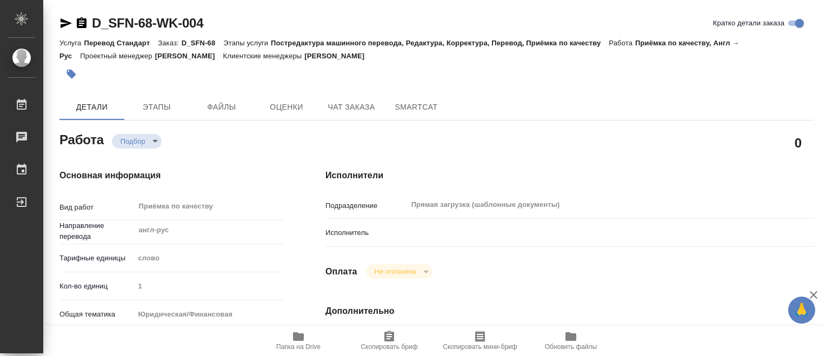
click at [825, 348] on div "Папка на Drive Скопировать бриф Скопировать мини-бриф Обновить файлы" at bounding box center [434, 341] width 783 height 30
click at [305, 343] on span "Папка на Drive" at bounding box center [298, 340] width 78 height 21
type textarea "x"
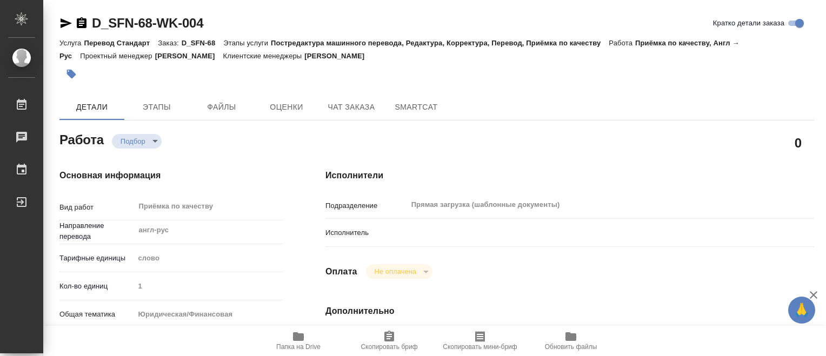
type textarea "x"
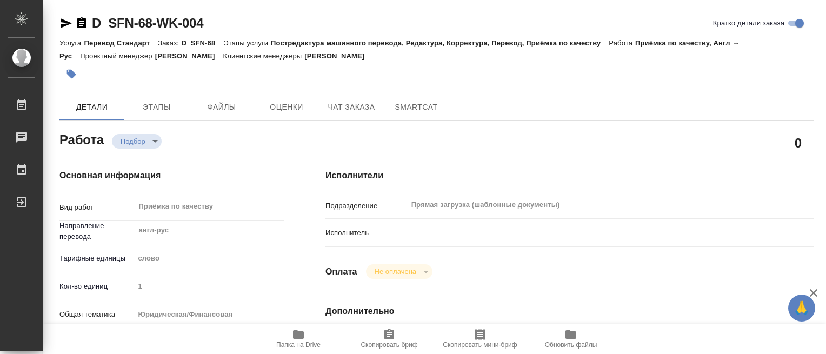
type textarea "x"
drag, startPoint x: 825, startPoint y: 188, endPoint x: 818, endPoint y: 168, distance: 21.2
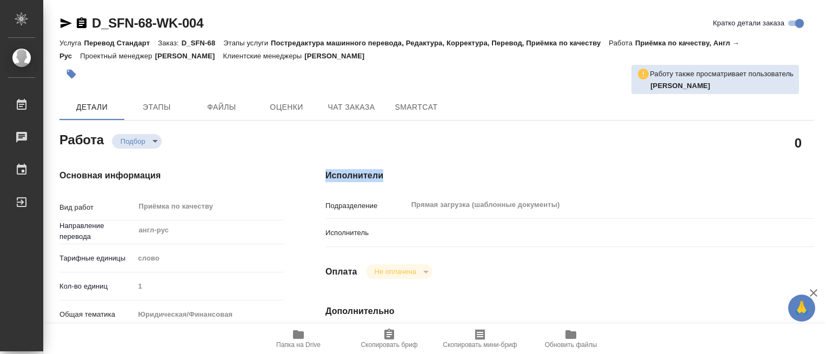
type textarea "x"
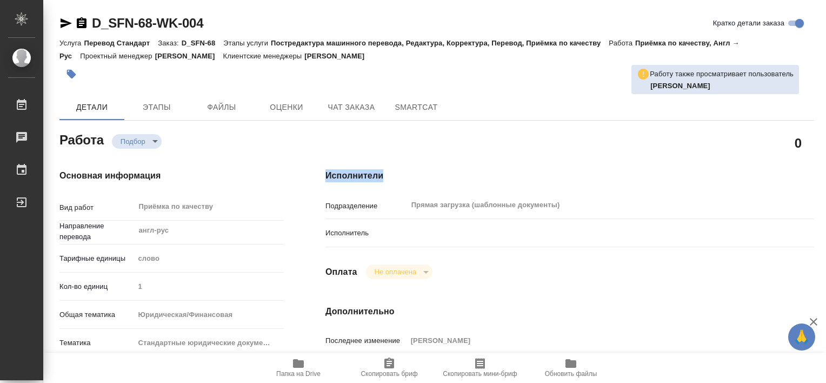
type textarea "x"
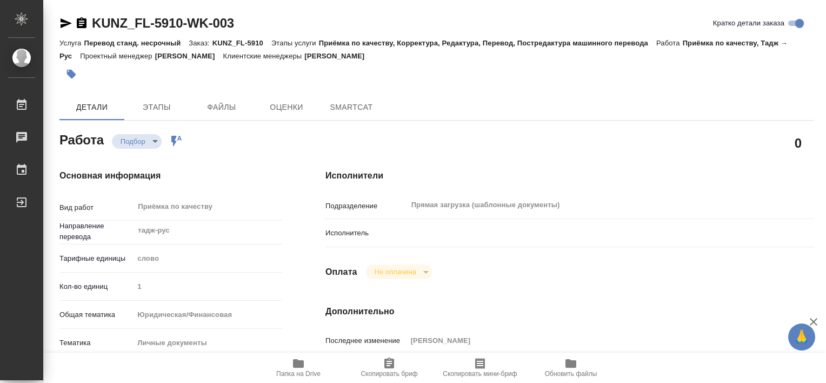
type textarea "x"
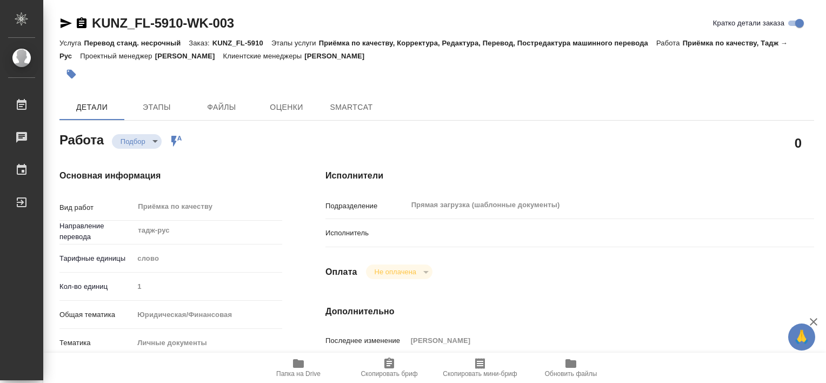
type textarea "x"
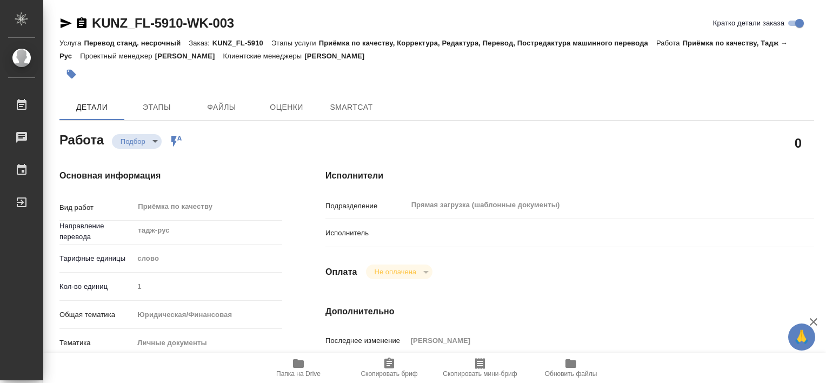
type textarea "x"
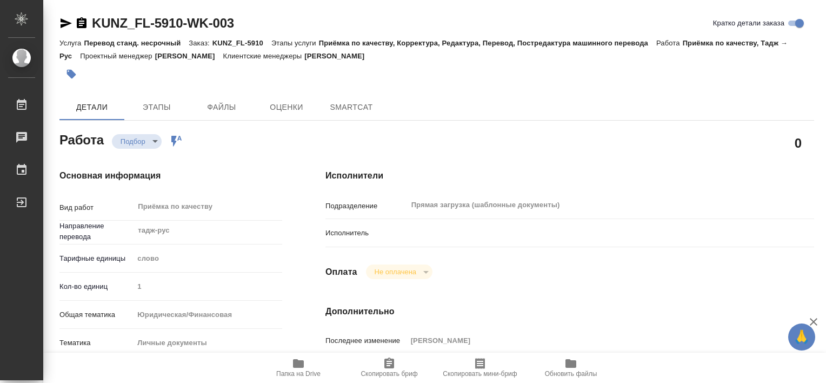
type textarea "x"
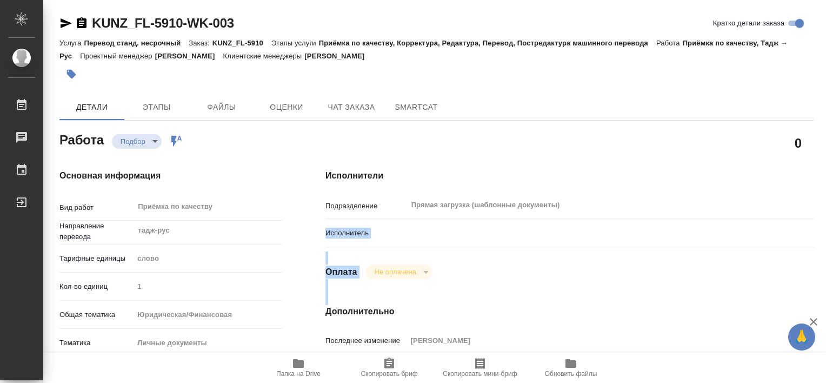
drag, startPoint x: 825, startPoint y: 221, endPoint x: 828, endPoint y: 329, distance: 108.1
click at [825, 329] on html "🙏 .cls-1 fill:#fff; AWATERA [PERSON_NAME] Работы Чаты График Выйти KUNZ_FL-5910…" at bounding box center [413, 191] width 826 height 383
type textarea "x"
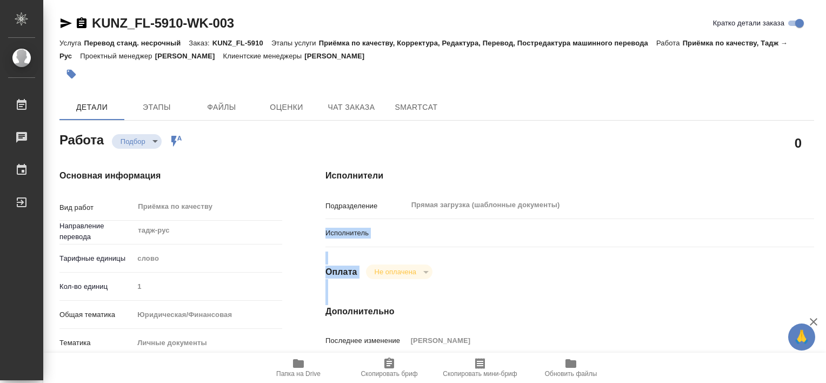
type textarea "x"
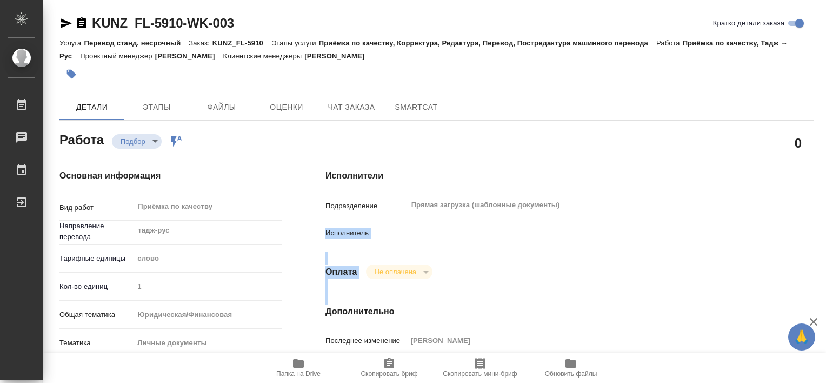
type textarea "x"
click at [657, 145] on div "0" at bounding box center [569, 142] width 489 height 27
drag, startPoint x: 824, startPoint y: 76, endPoint x: 828, endPoint y: 154, distance: 77.9
click at [825, 154] on html "🙏 .cls-1 fill:#fff; AWATERA Tretyakova Valeriya Работы 0 Чаты График Выйти KUNZ…" at bounding box center [413, 191] width 826 height 383
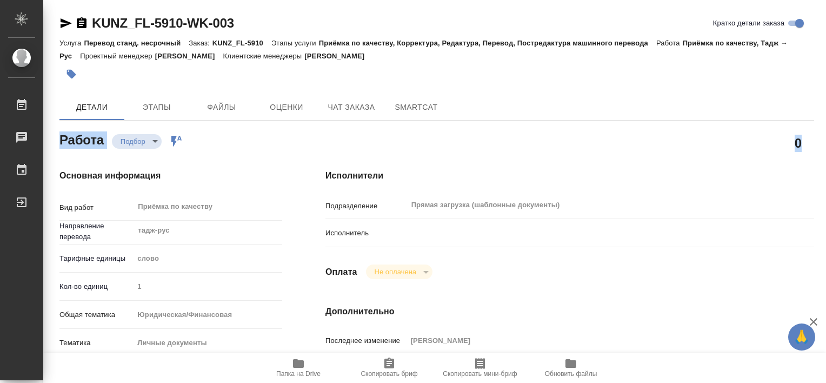
click at [676, 97] on div "Детали Этапы Файлы Оценки Чат заказа SmartCat" at bounding box center [436, 107] width 755 height 26
click at [800, 24] on input "Кратко детали заказа" at bounding box center [799, 23] width 39 height 13
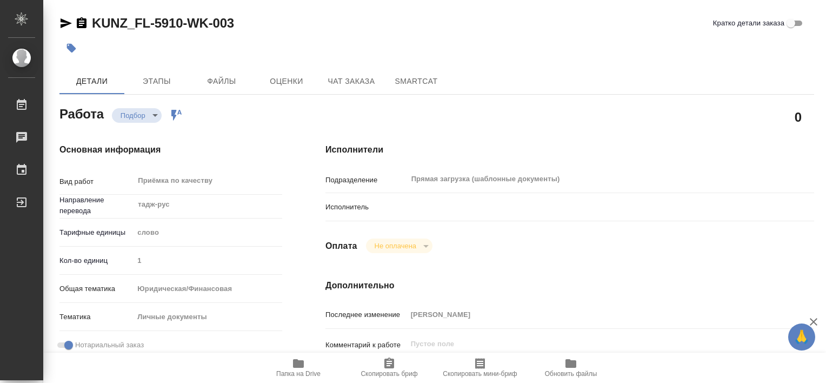
drag, startPoint x: 825, startPoint y: 311, endPoint x: 828, endPoint y: 364, distance: 53.0
click at [825, 364] on html "🙏 .cls-1 fill:#fff; AWATERA Tretyakova Valeriya Работы 0 Чаты График Выйти KUNZ…" at bounding box center [413, 191] width 826 height 383
drag, startPoint x: 825, startPoint y: 212, endPoint x: 828, endPoint y: 281, distance: 68.1
click at [825, 281] on html "🙏 .cls-1 fill:#fff; AWATERA Tretyakova Valeriya Работы 0 Чаты График Выйти KUNZ…" at bounding box center [413, 191] width 826 height 383
click at [643, 50] on div at bounding box center [436, 48] width 755 height 24
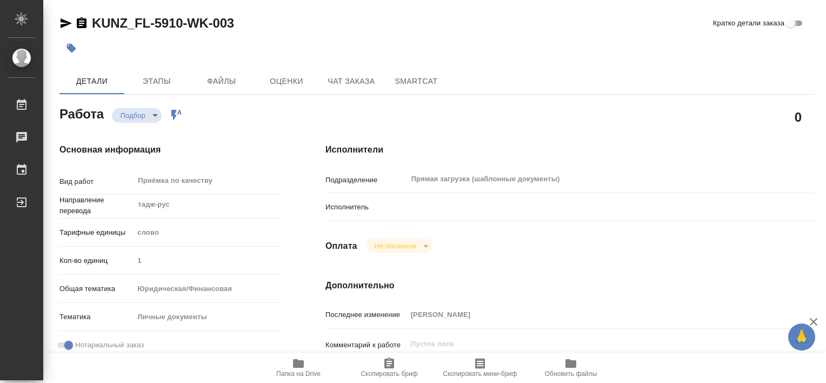
click at [789, 23] on input "Кратко детали заказа" at bounding box center [790, 23] width 39 height 13
checkbox input "true"
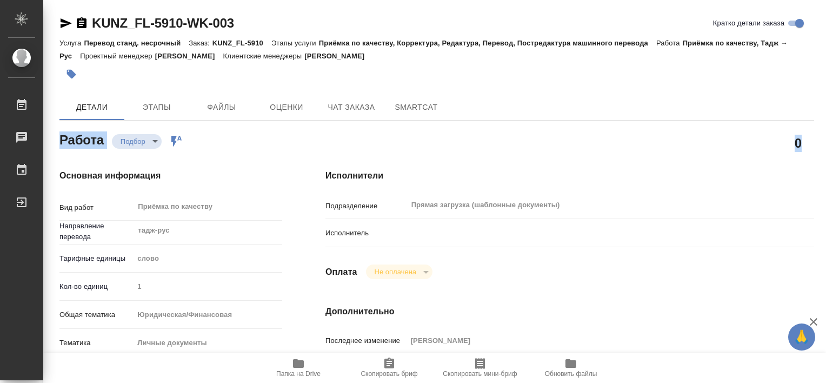
drag, startPoint x: 825, startPoint y: 102, endPoint x: 828, endPoint y: 154, distance: 51.9
click at [825, 154] on html "🙏 .cls-1 fill:#fff; AWATERA Tretyakova Valeriya Работы 0 Чаты График Выйти KUNZ…" at bounding box center [413, 191] width 826 height 383
click at [633, 127] on div "0" at bounding box center [570, 143] width 532 height 70
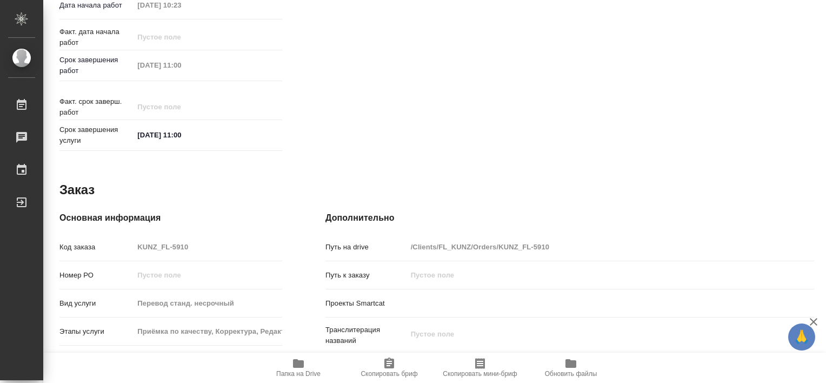
scroll to position [108, 0]
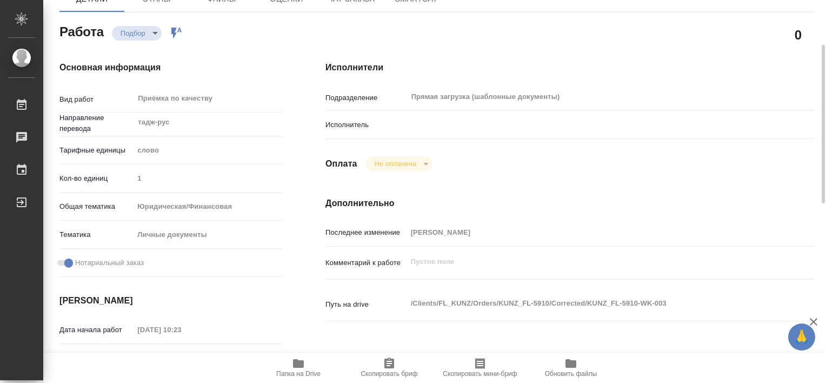
click at [666, 90] on div "Прямая загрузка (шаблонные документы) ​" at bounding box center [590, 96] width 366 height 19
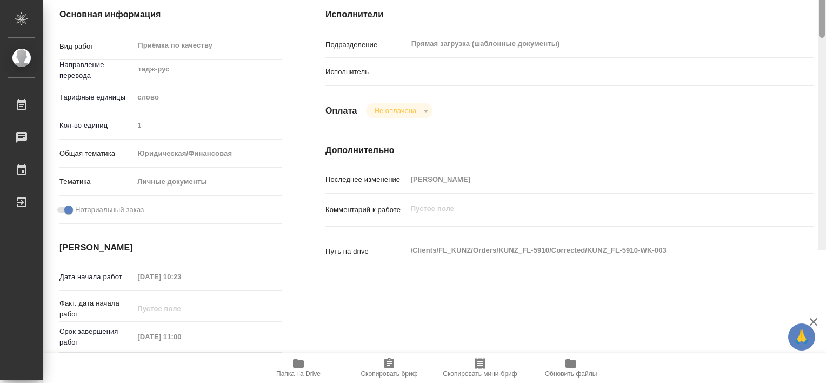
scroll to position [0, 0]
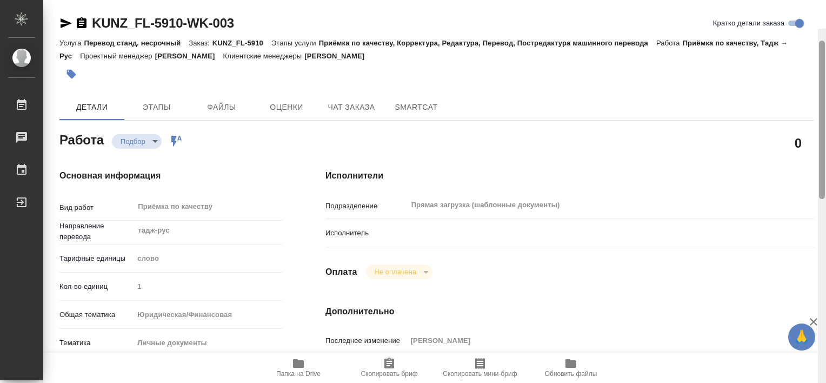
drag, startPoint x: 822, startPoint y: 178, endPoint x: 825, endPoint y: 113, distance: 65.0
click at [825, 113] on html "🙏 .cls-1 fill:#fff; AWATERA Tretyakova Valeriya Работы 0 Чаты График Выйти KUNZ…" at bounding box center [413, 191] width 826 height 383
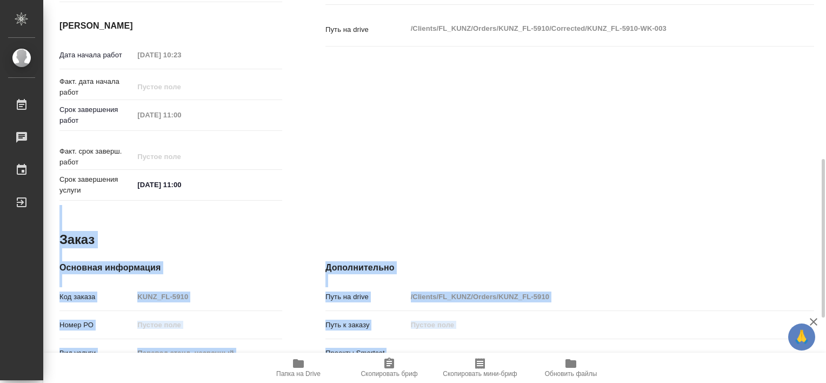
drag, startPoint x: 825, startPoint y: 131, endPoint x: 828, endPoint y: 157, distance: 25.5
click at [825, 157] on html "🙏 .cls-1 fill:#fff; AWATERA Tretyakova Valeriya Работы 0 Чаты График Выйти KUNZ…" at bounding box center [413, 191] width 826 height 383
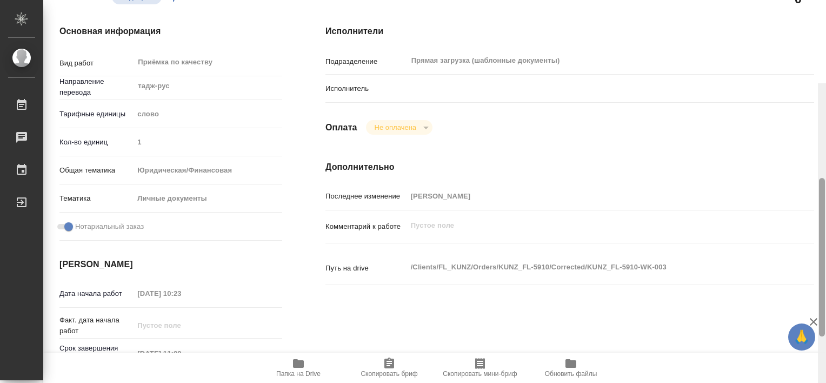
drag, startPoint x: 822, startPoint y: 257, endPoint x: 825, endPoint y: 86, distance: 170.8
click at [825, 86] on html "🙏 .cls-1 fill:#fff; AWATERA Tretyakova Valeriya Работы 0 Чаты График Выйти KUNZ…" at bounding box center [413, 191] width 826 height 383
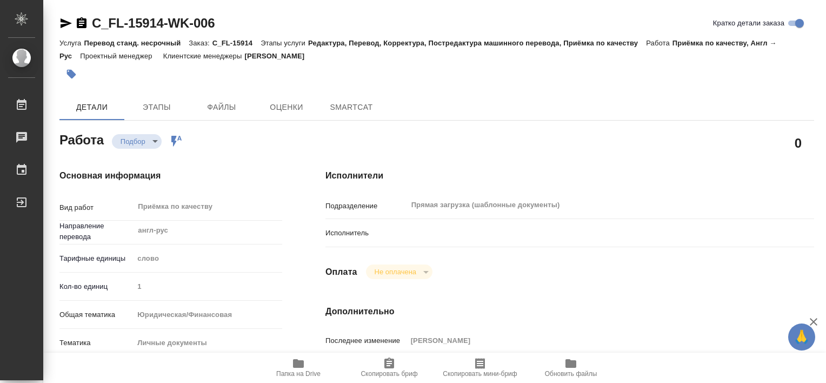
type textarea "x"
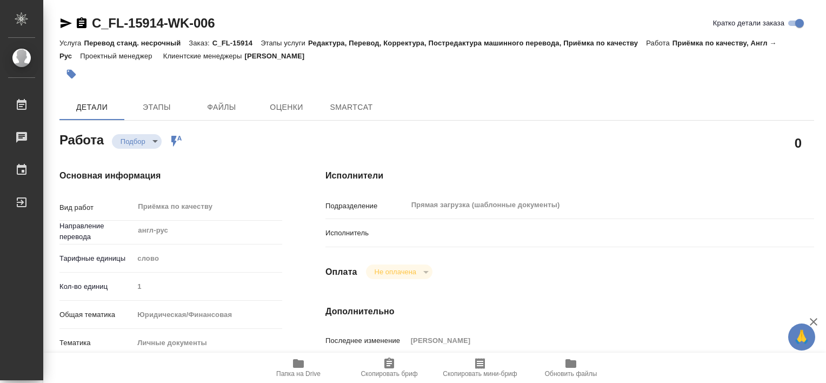
type textarea "x"
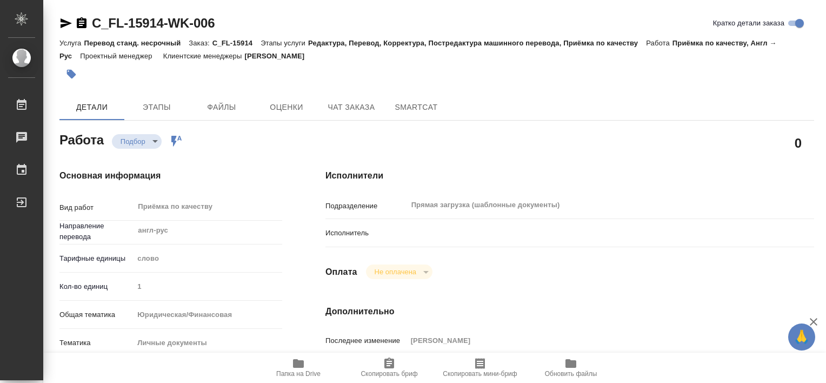
drag, startPoint x: 825, startPoint y: 108, endPoint x: 828, endPoint y: 184, distance: 75.7
click at [825, 184] on html "🙏 .cls-1 fill:#fff; AWATERA Tretyakova Valeriya Работы Чаты График Выйти C_FL-1…" at bounding box center [413, 191] width 826 height 383
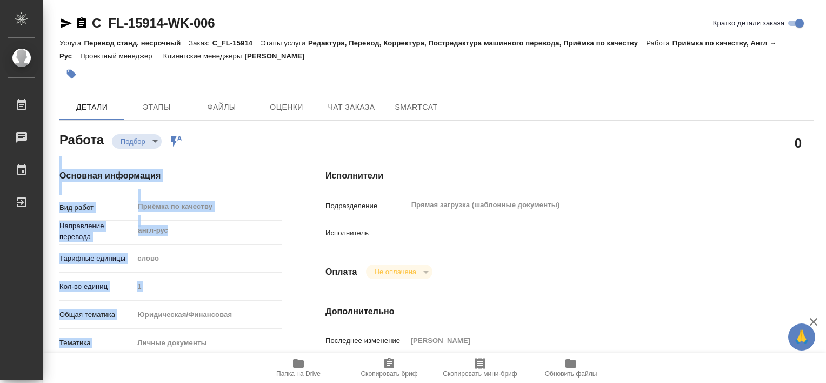
type textarea "x"
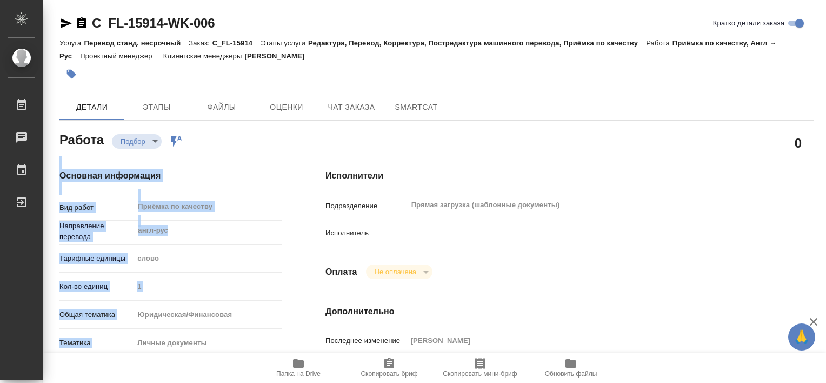
type textarea "x"
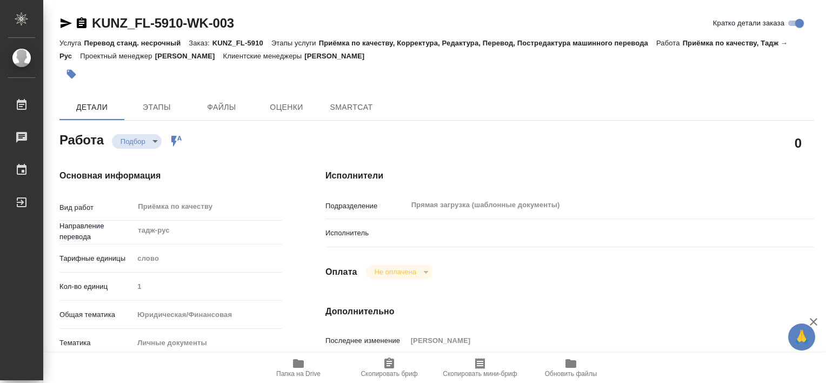
type textarea "x"
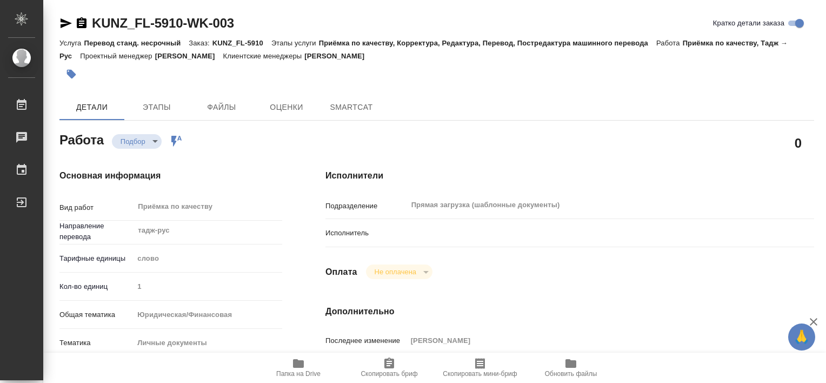
type textarea "x"
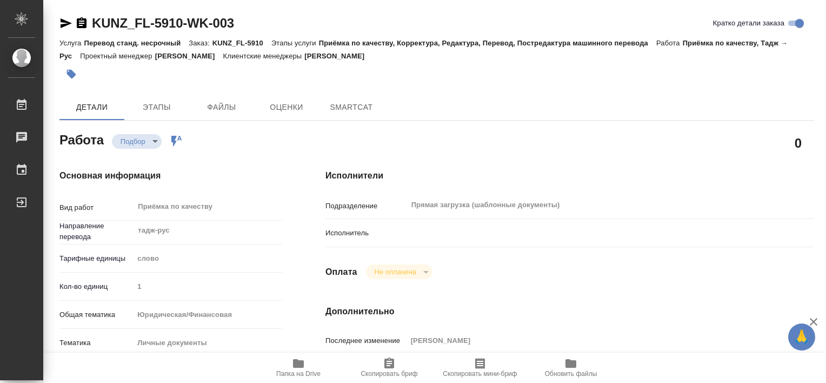
type textarea "x"
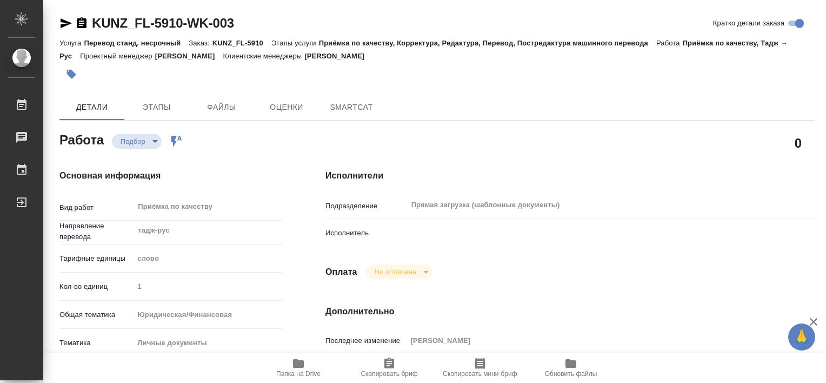
type textarea "x"
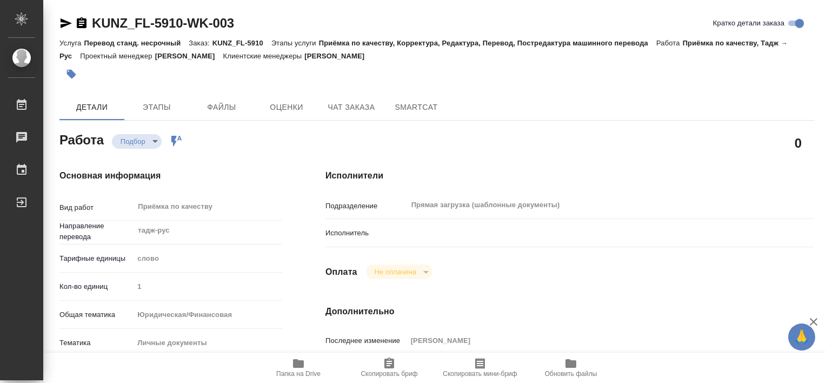
type textarea "x"
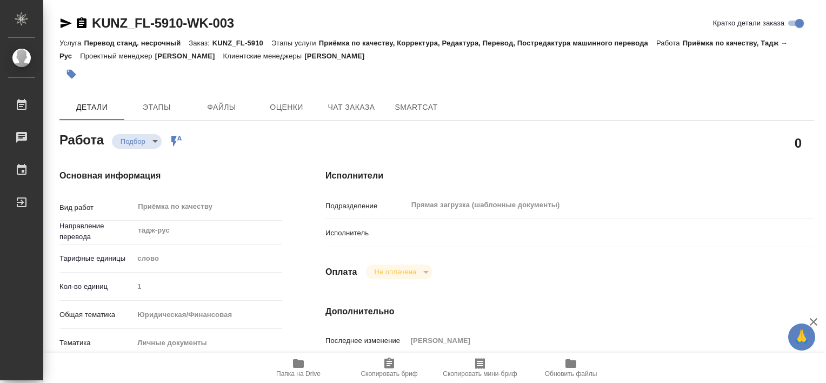
type textarea "x"
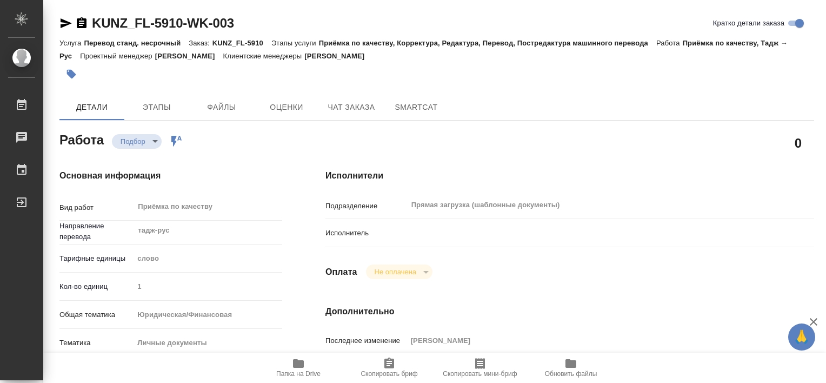
type textarea "x"
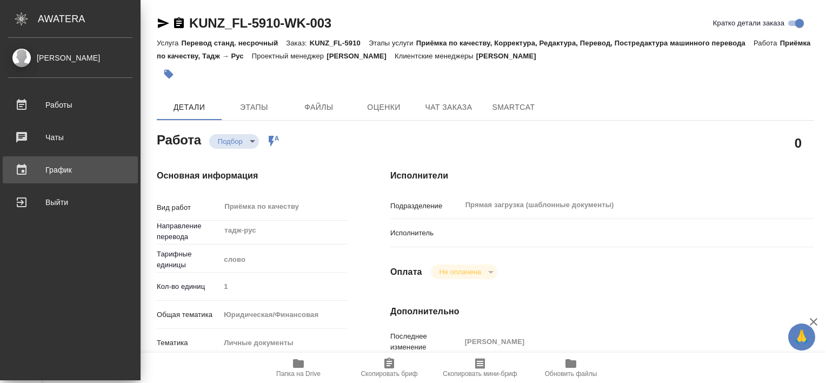
type textarea "x"
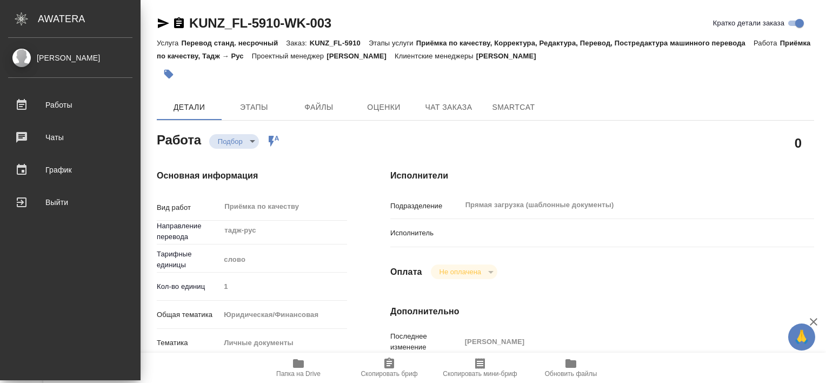
type textarea "x"
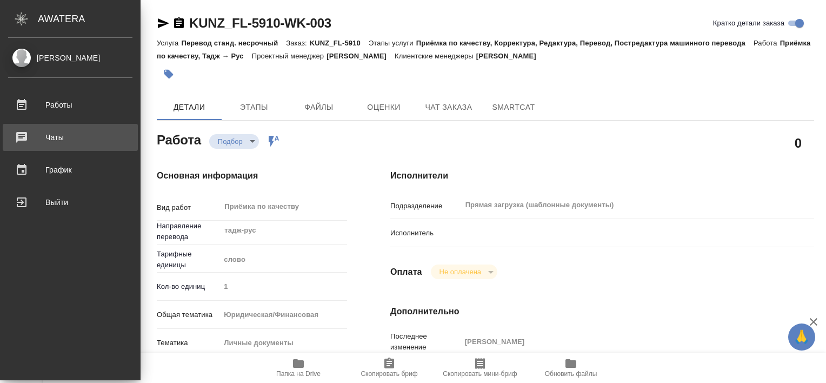
type textarea "x"
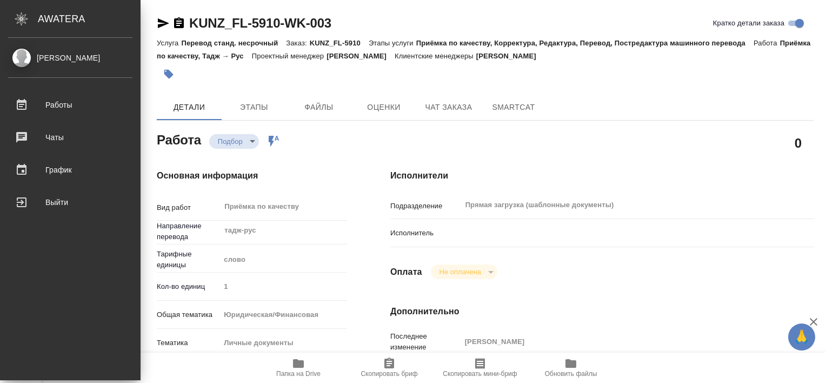
type textarea "x"
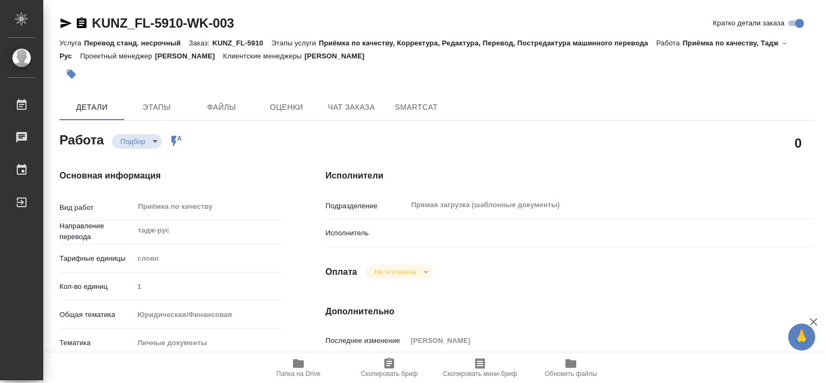
type textarea "x"
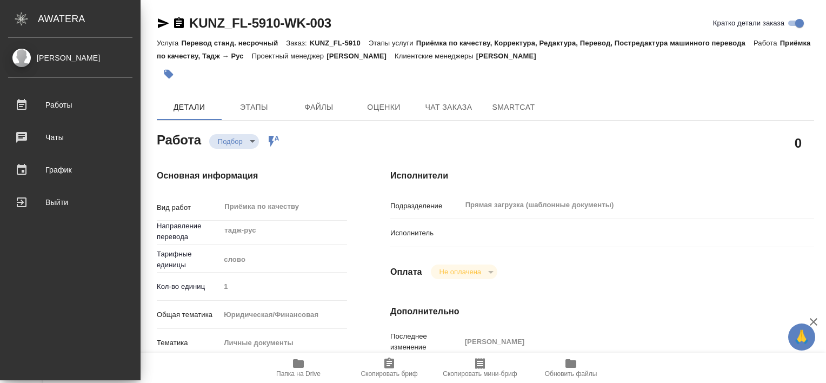
type textarea "x"
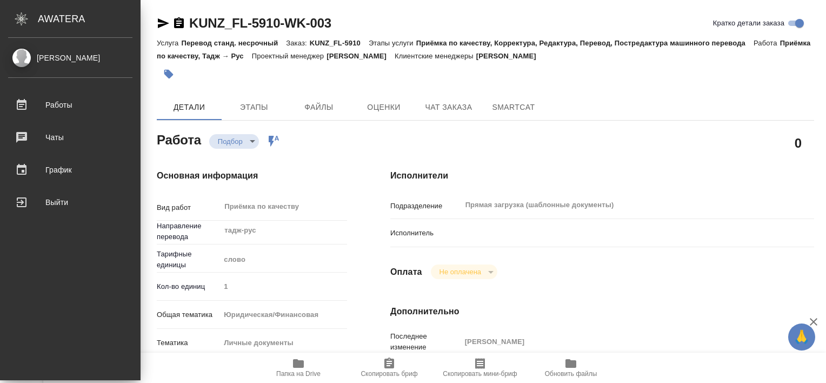
type textarea "x"
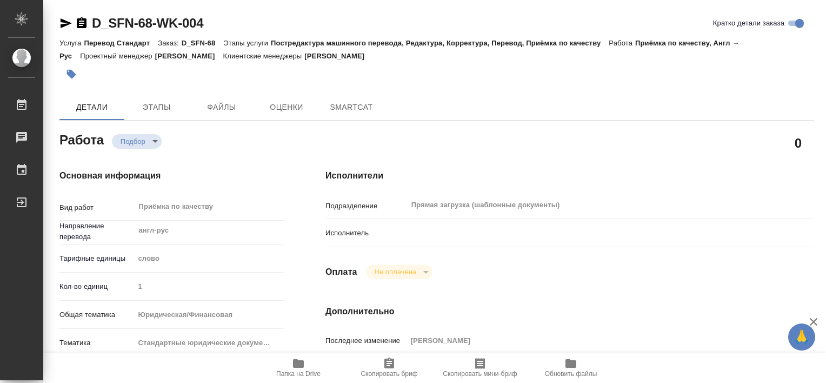
type textarea "x"
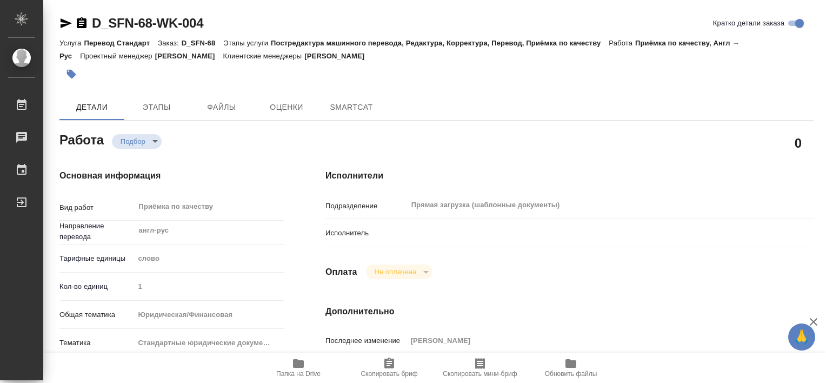
type textarea "x"
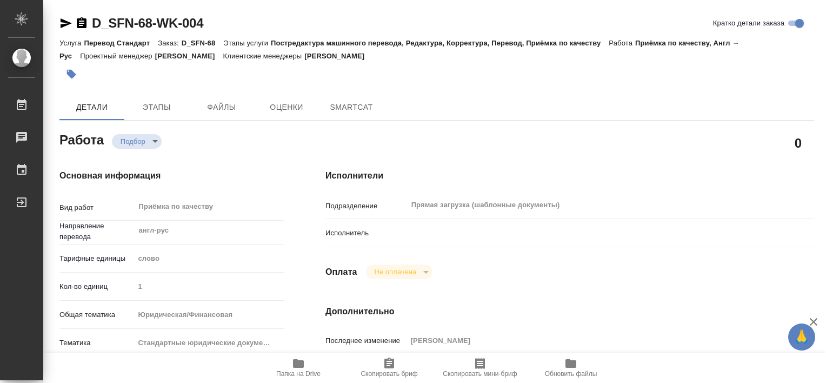
type textarea "x"
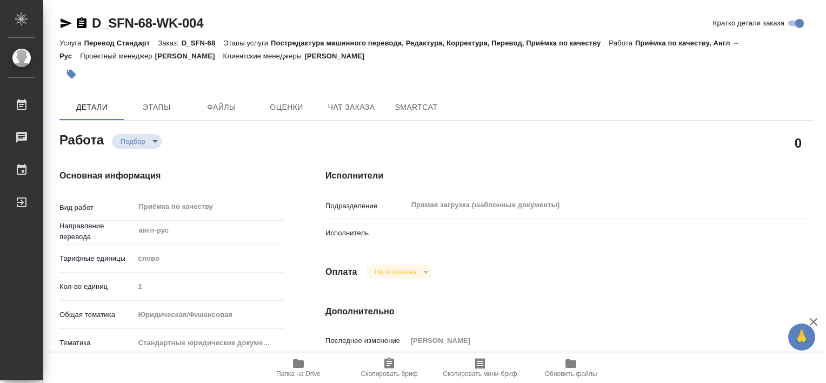
type textarea "x"
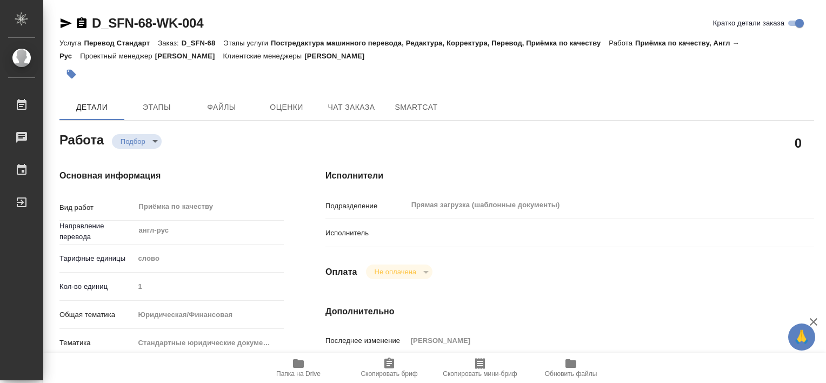
type textarea "x"
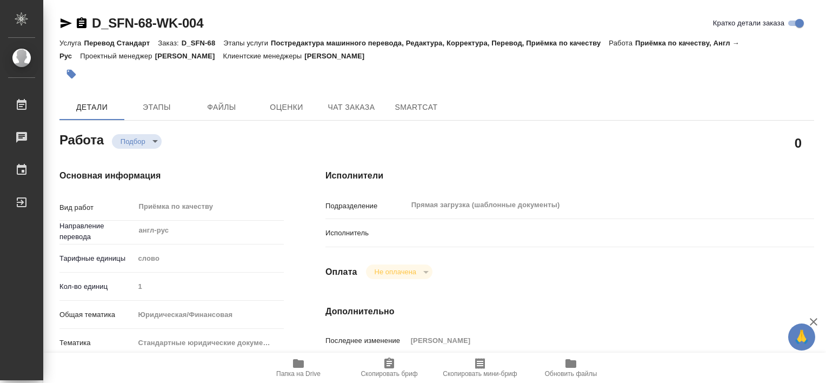
type textarea "x"
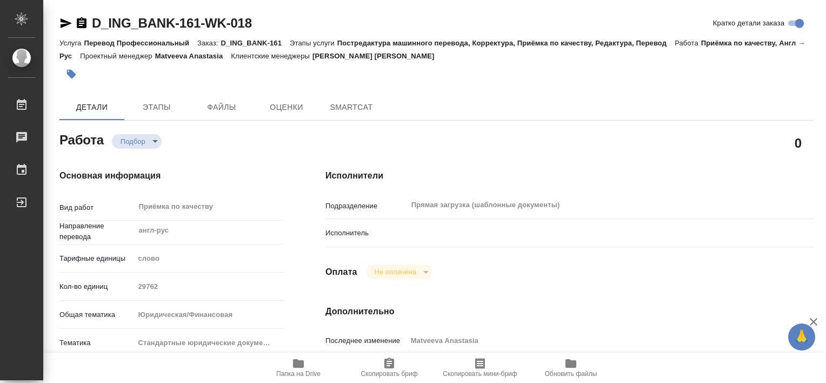
type textarea "x"
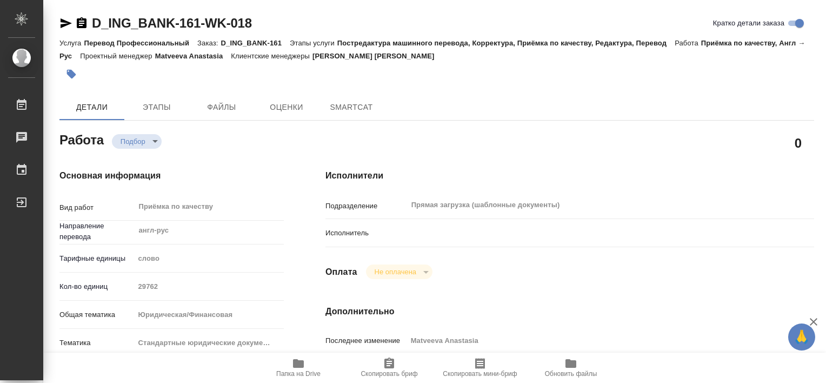
type textarea "x"
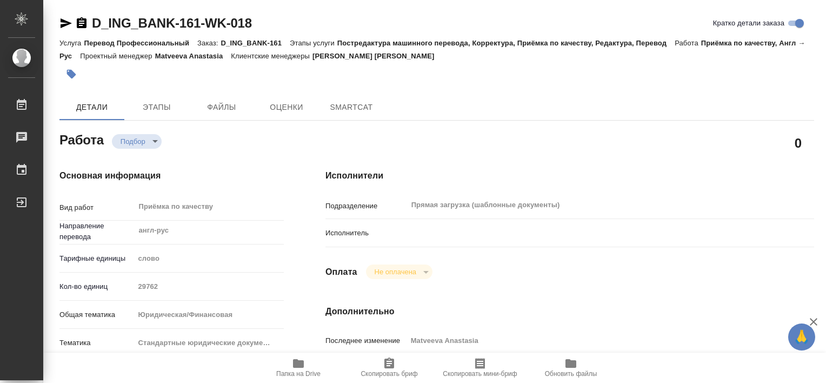
type textarea "x"
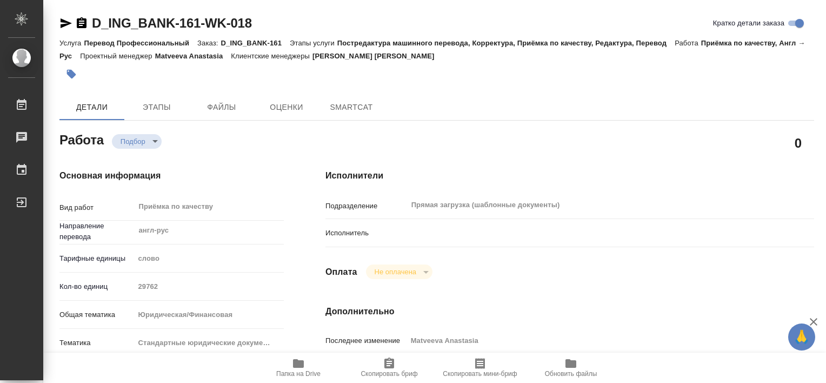
type textarea "x"
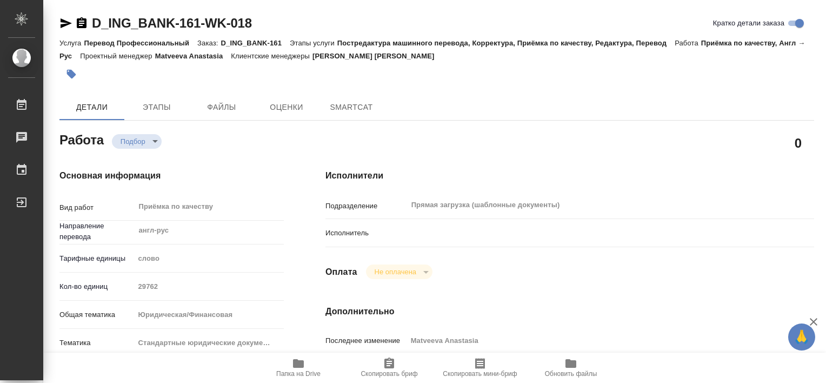
type textarea "x"
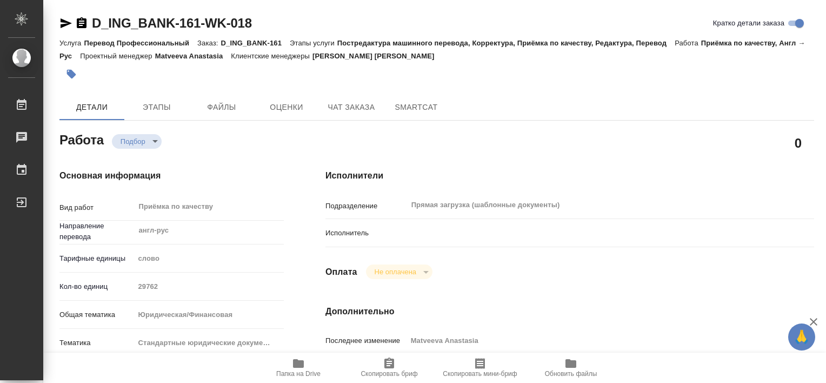
type textarea "x"
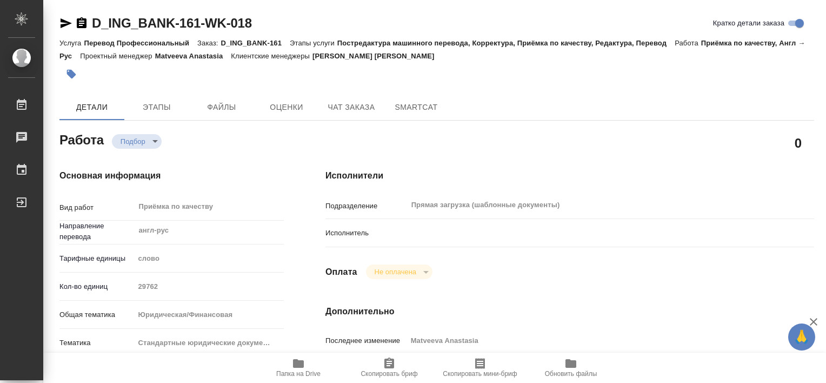
type textarea "x"
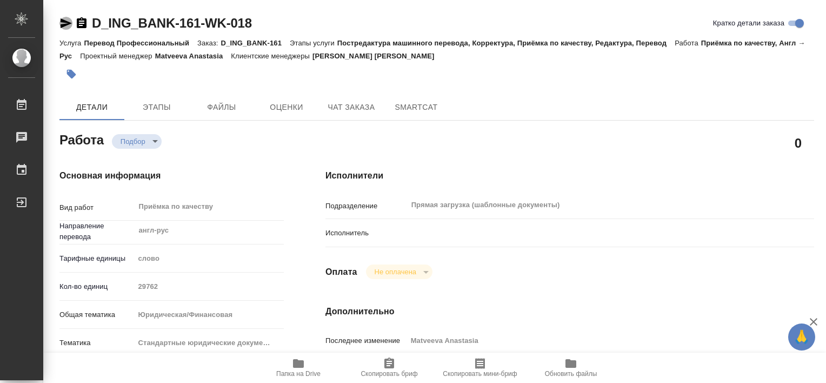
click at [67, 28] on icon "button" at bounding box center [65, 23] width 13 height 13
type textarea "x"
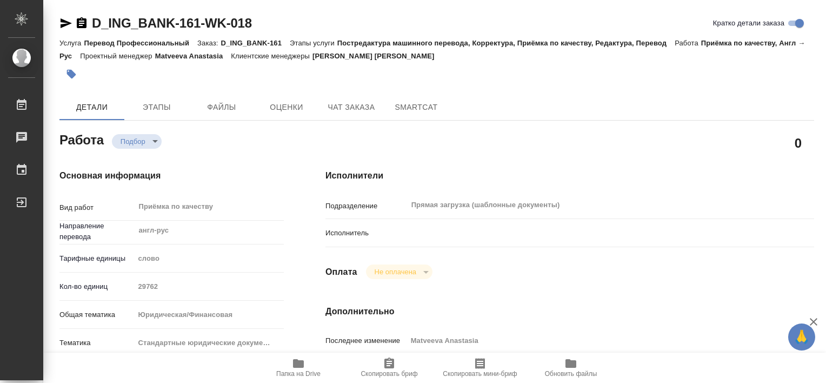
type textarea "x"
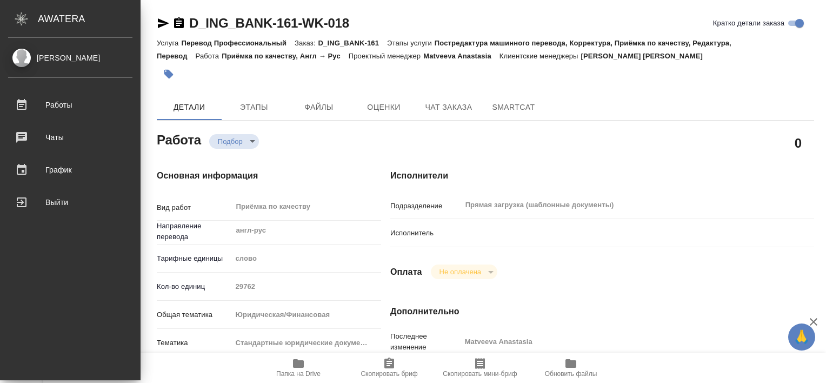
type textarea "x"
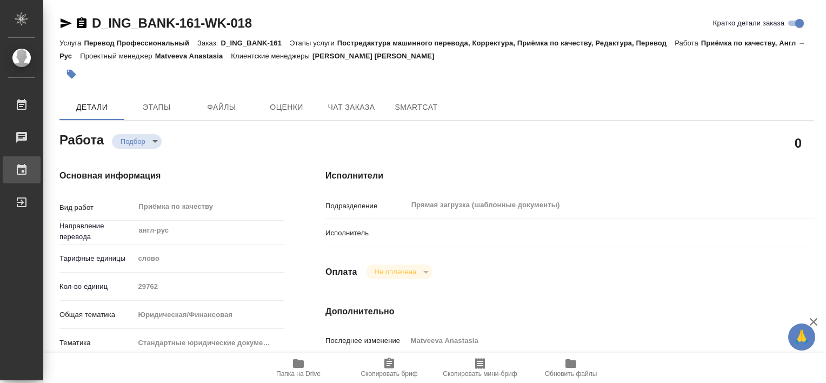
type textarea "x"
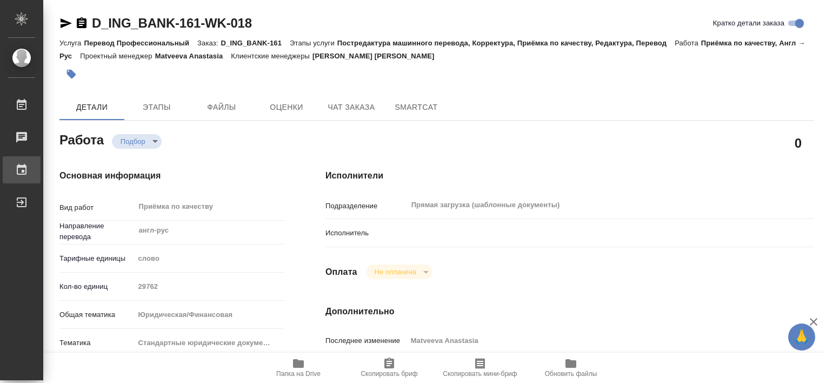
type textarea "x"
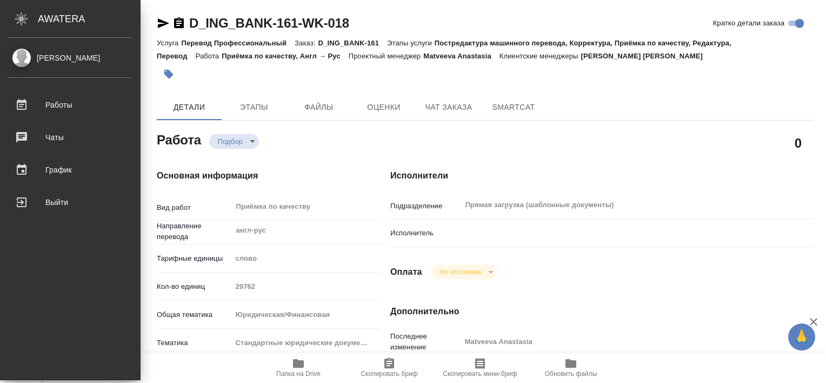
type textarea "x"
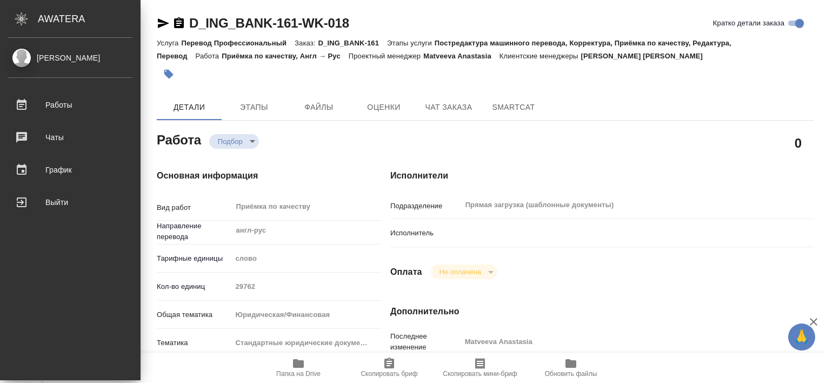
type textarea "x"
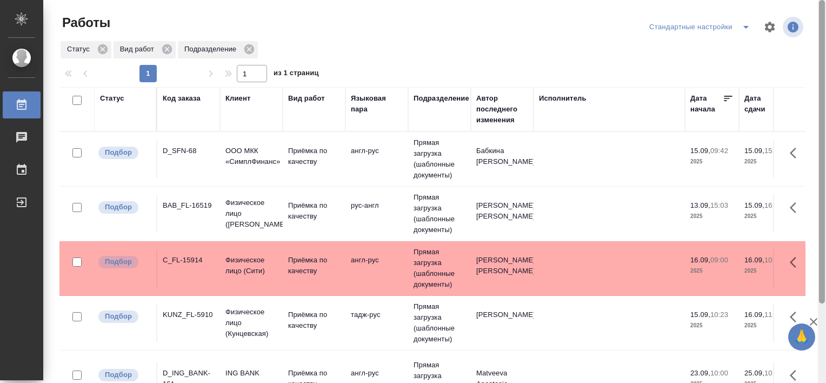
scroll to position [45, 0]
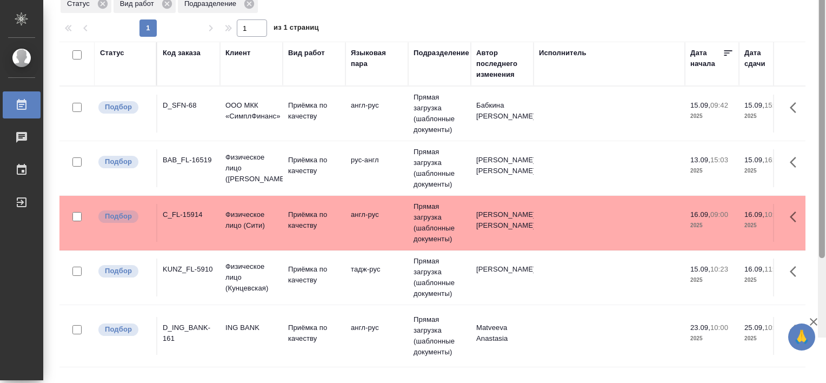
drag, startPoint x: 822, startPoint y: 166, endPoint x: 823, endPoint y: 203, distance: 36.8
click at [823, 203] on div at bounding box center [822, 106] width 6 height 303
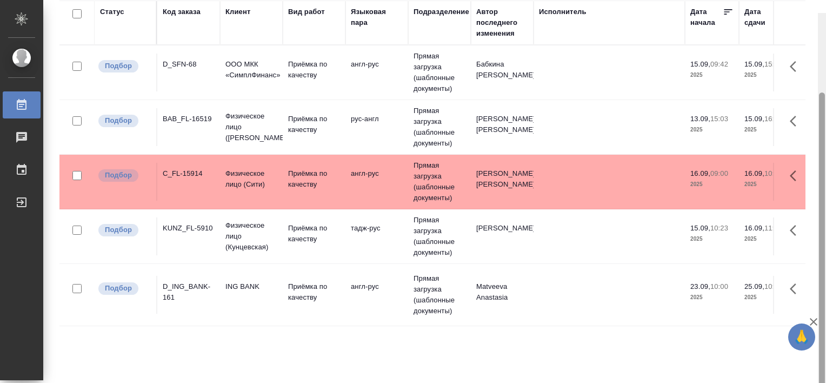
scroll to position [99, 0]
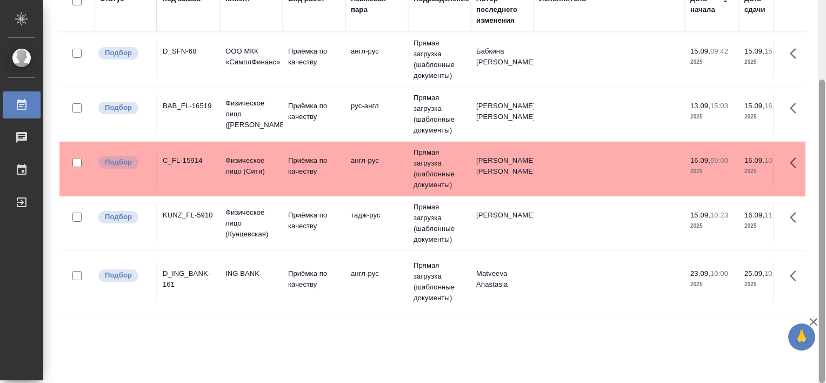
drag, startPoint x: 819, startPoint y: 194, endPoint x: 825, endPoint y: 262, distance: 67.8
click at [825, 262] on div at bounding box center [822, 191] width 8 height 383
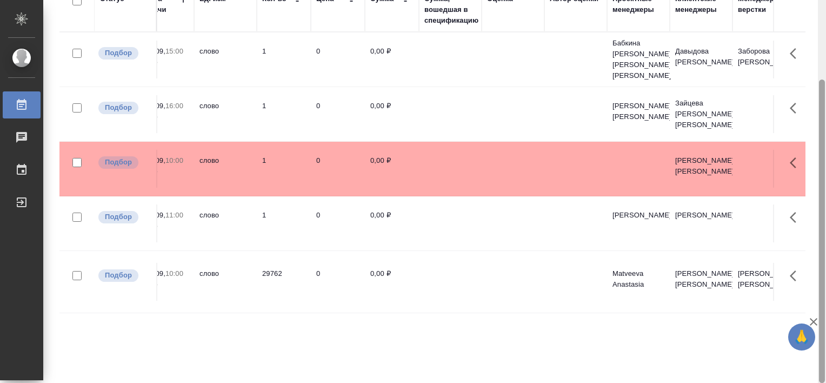
drag, startPoint x: 823, startPoint y: 251, endPoint x: 828, endPoint y: 301, distance: 50.0
click at [825, 301] on html "🙏 .cls-1 fill:#fff; AWATERA Tretyakova Valeriya Работы 0 Чаты График Выйти Рабо…" at bounding box center [413, 191] width 826 height 383
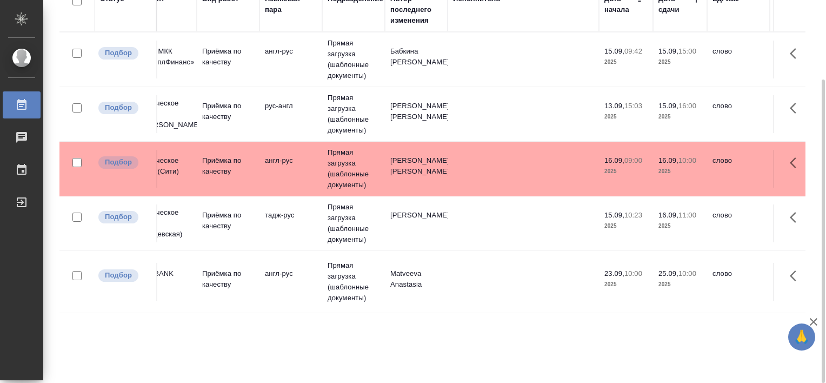
scroll to position [0, 80]
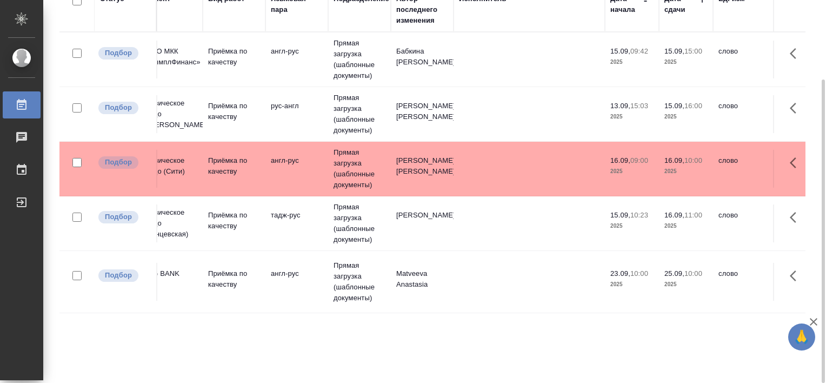
drag, startPoint x: 199, startPoint y: 361, endPoint x: 161, endPoint y: 372, distance: 40.7
click at [161, 372] on div "Статус Код заказа Клиент Вид работ Языковая пара Подразделение Автор последнего…" at bounding box center [432, 182] width 746 height 389
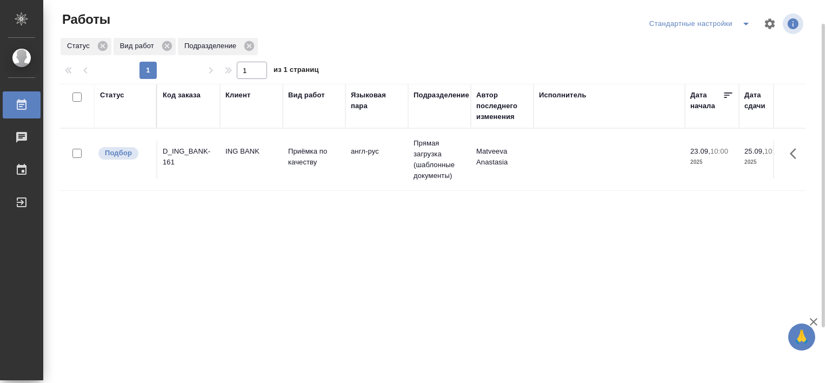
scroll to position [0, 0]
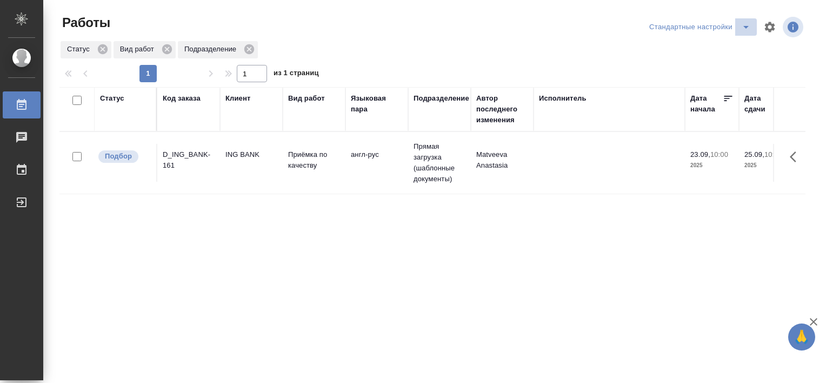
click at [739, 29] on icon "split button" at bounding box center [745, 27] width 13 height 13
click at [689, 45] on li "В работе" at bounding box center [693, 48] width 110 height 17
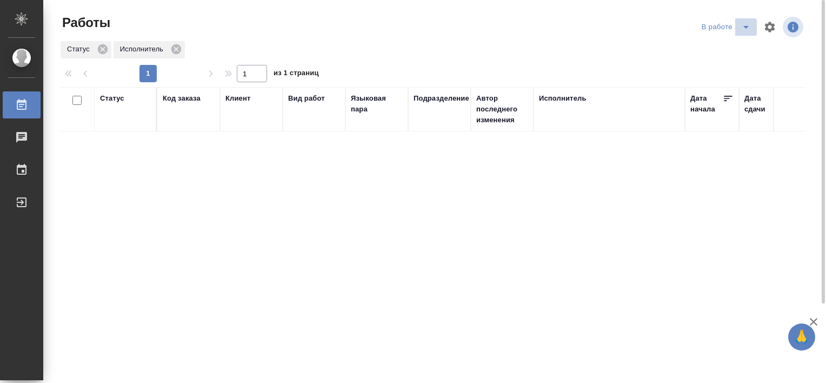
click at [742, 28] on icon "split button" at bounding box center [745, 27] width 13 height 13
click at [697, 50] on li "Стандартные настройки" at bounding box center [728, 48] width 104 height 17
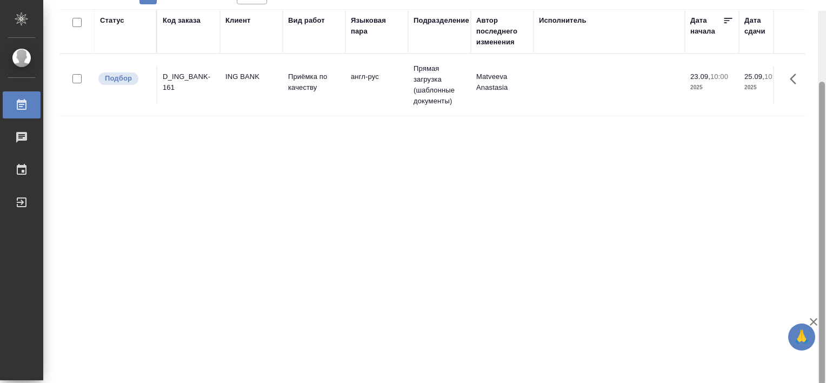
drag, startPoint x: 824, startPoint y: 228, endPoint x: 828, endPoint y: 298, distance: 70.9
click at [825, 298] on html "🙏 .cls-1 fill:#fff; AWATERA [PERSON_NAME] Работы 0 Чаты График Выйти Работы Ста…" at bounding box center [413, 191] width 826 height 383
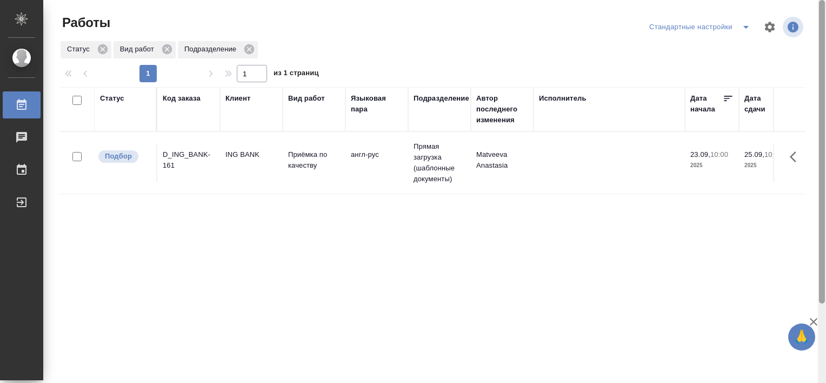
drag, startPoint x: 824, startPoint y: 226, endPoint x: 824, endPoint y: 150, distance: 75.7
click at [824, 150] on div at bounding box center [822, 151] width 6 height 303
